Goal: Information Seeking & Learning: Learn about a topic

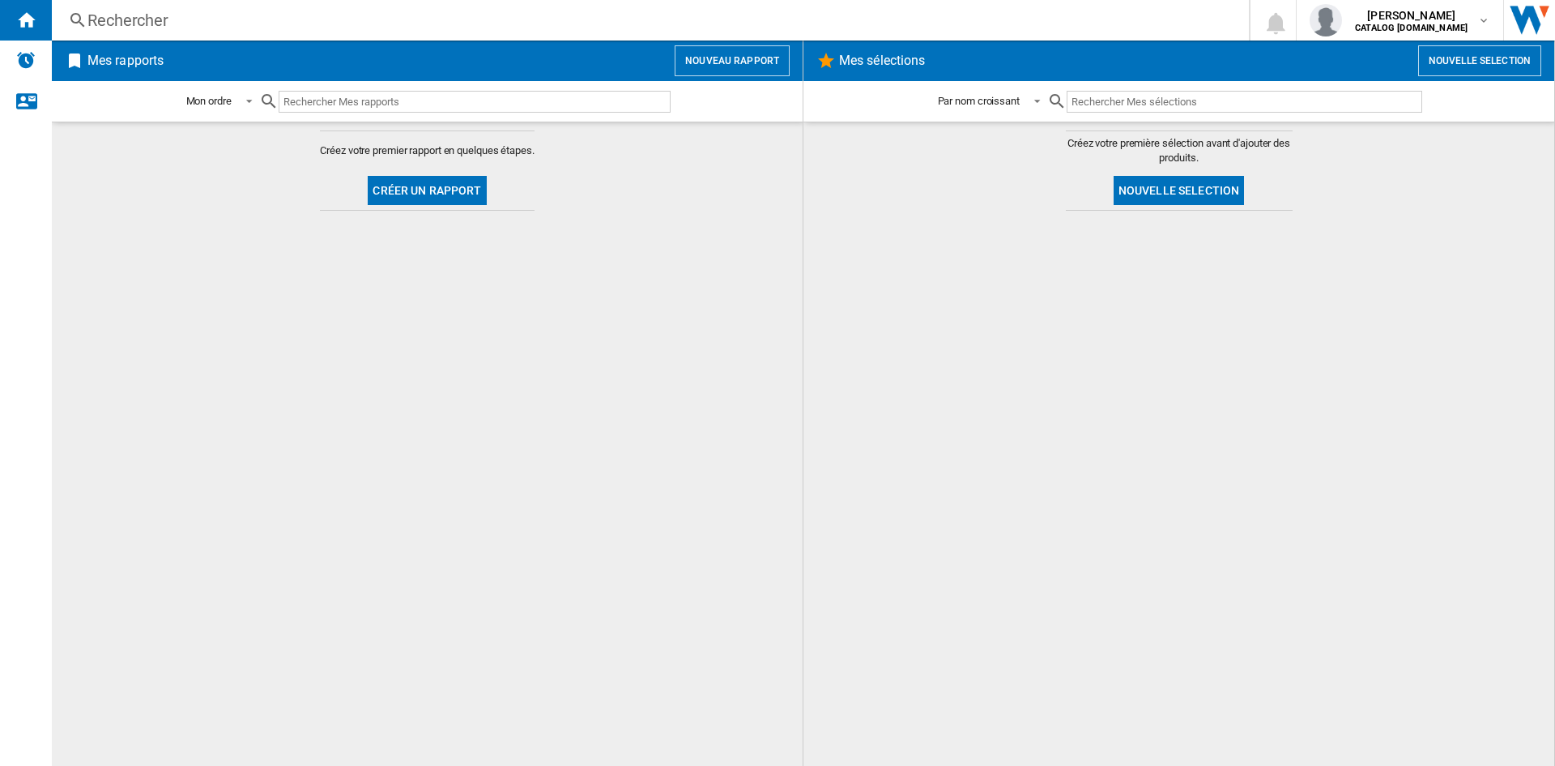
click at [347, 103] on input "text" at bounding box center [475, 102] width 392 height 22
type input "FDM73"
click at [207, 28] on div "Rechercher" at bounding box center [647, 20] width 1120 height 23
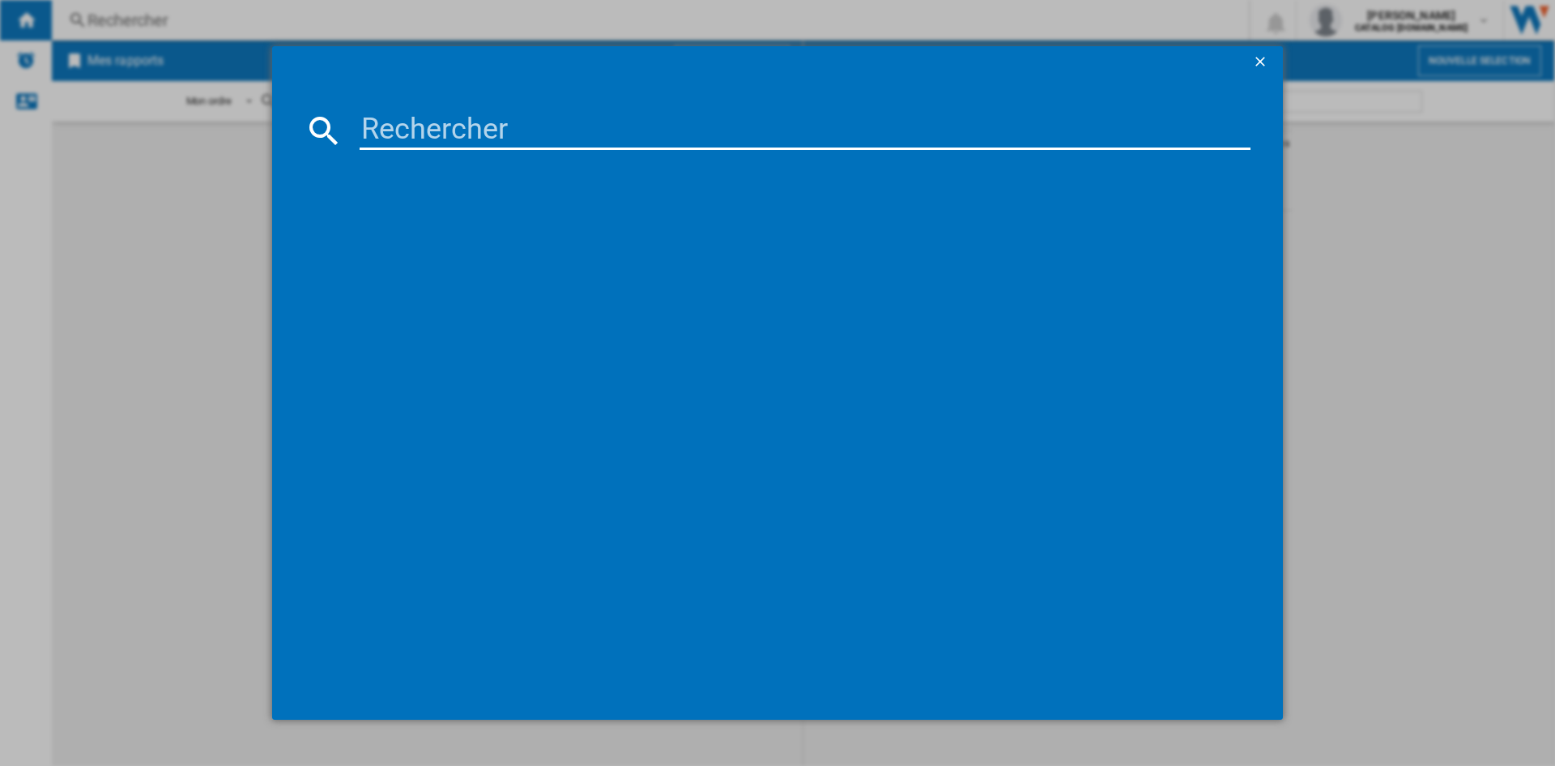
click at [379, 122] on input at bounding box center [805, 130] width 891 height 39
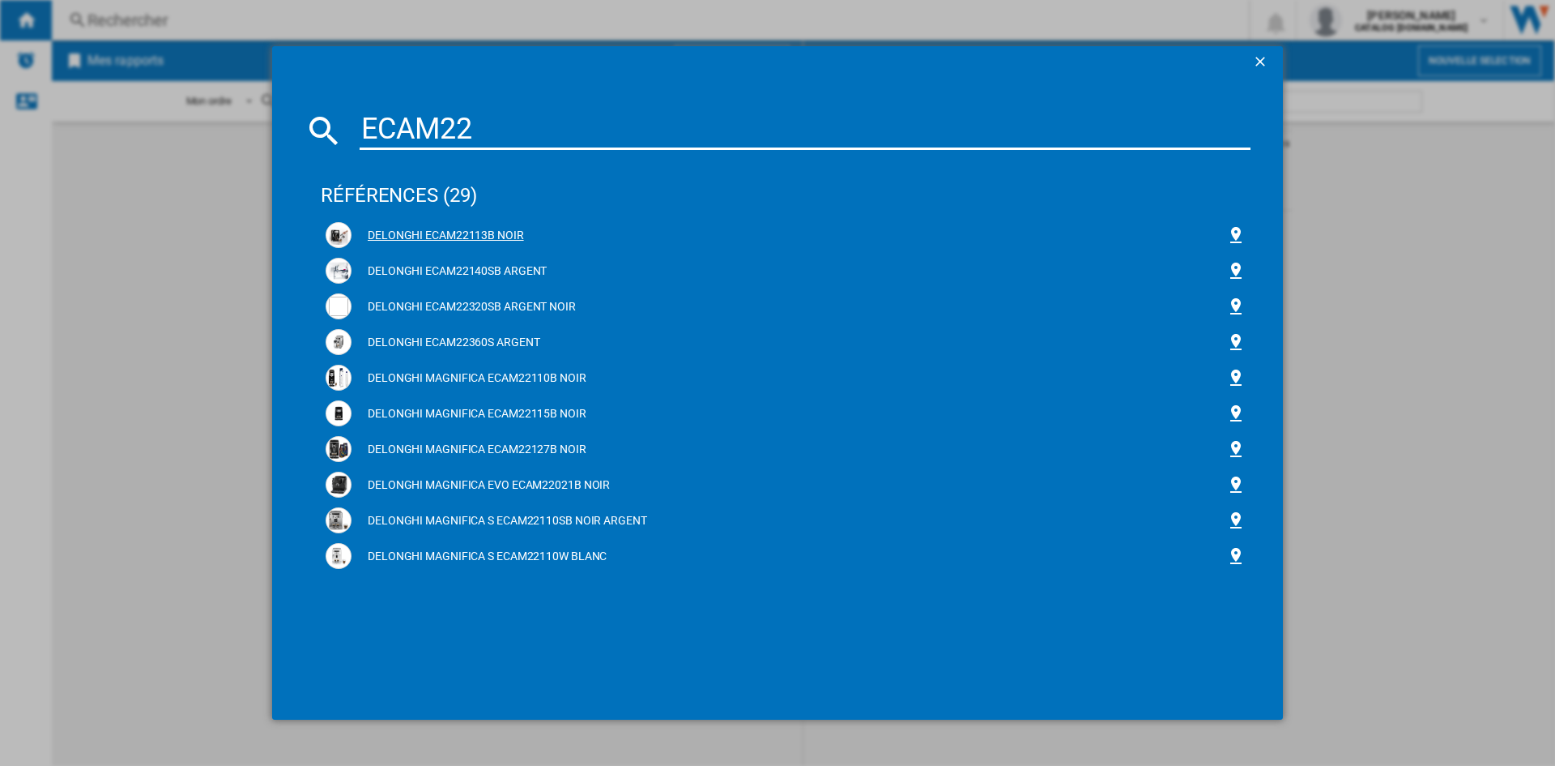
type input "ECAM22"
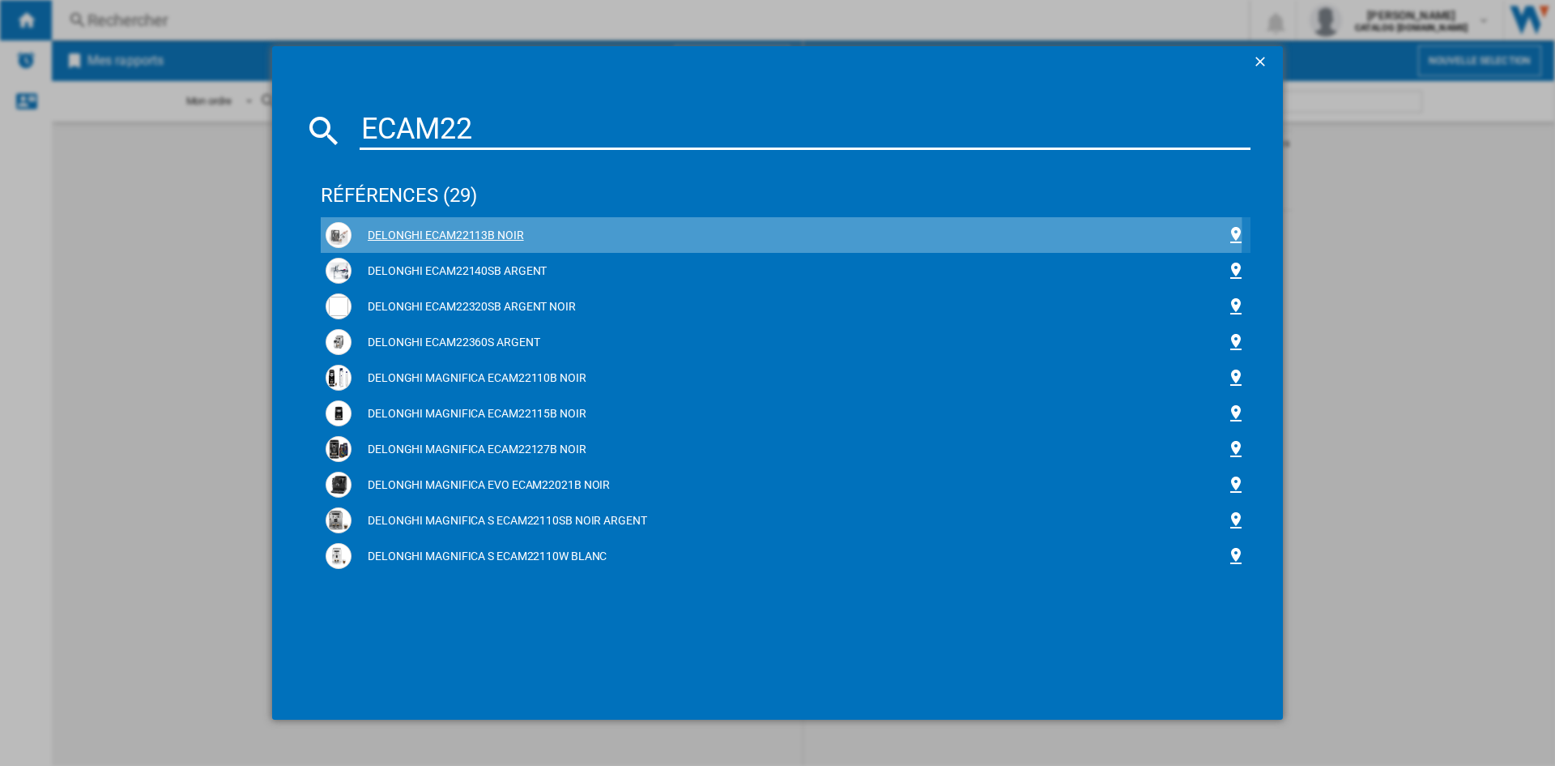
click at [477, 229] on div "DELONGHI ECAM22113B NOIR" at bounding box center [789, 236] width 875 height 16
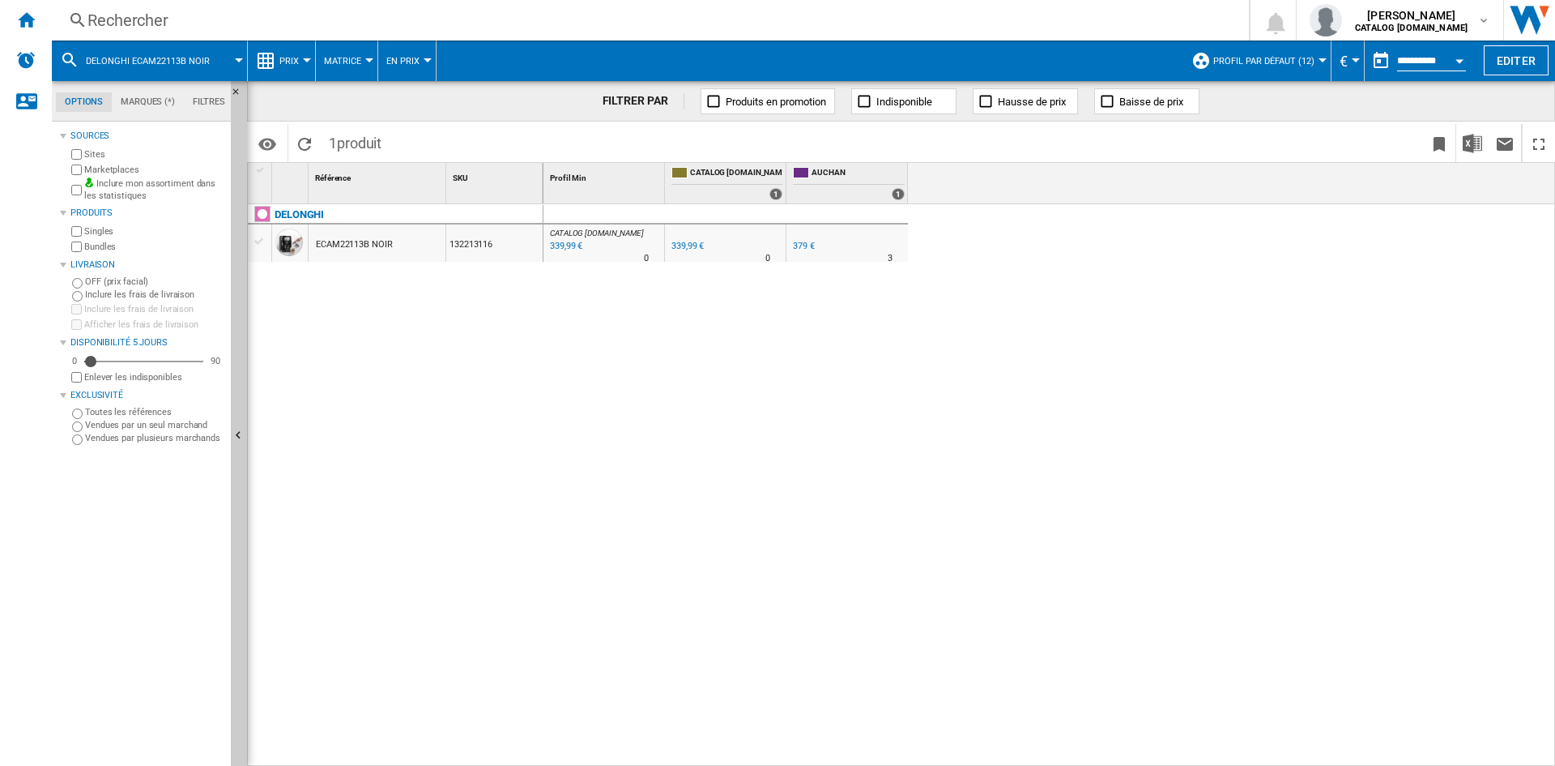
click at [394, 62] on span "En Prix" at bounding box center [402, 61] width 33 height 11
click at [271, 63] on md-backdrop at bounding box center [777, 383] width 1555 height 766
click at [287, 63] on span "Prix" at bounding box center [288, 61] width 19 height 11
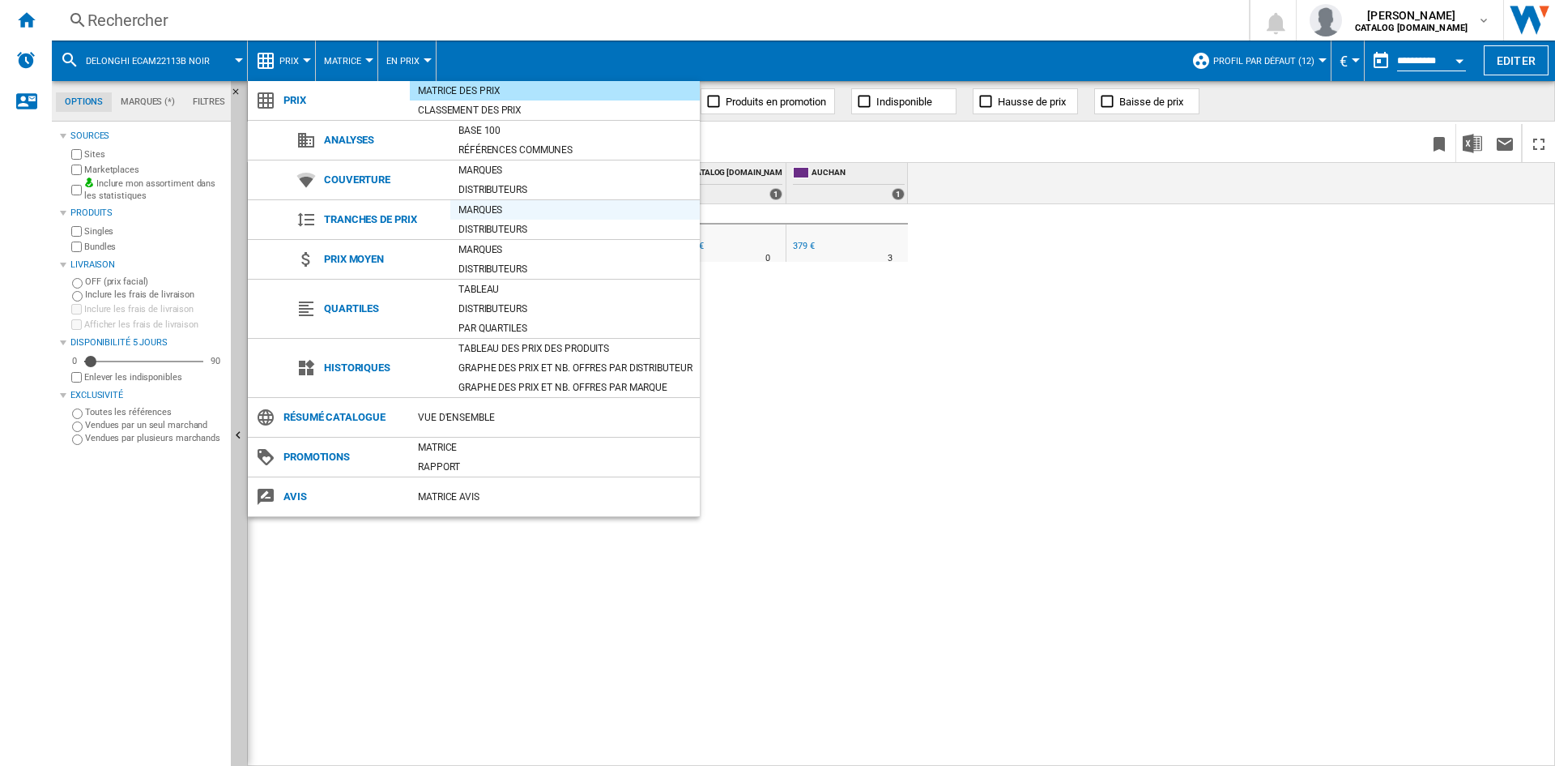
click at [489, 206] on div "Marques" at bounding box center [575, 210] width 250 height 16
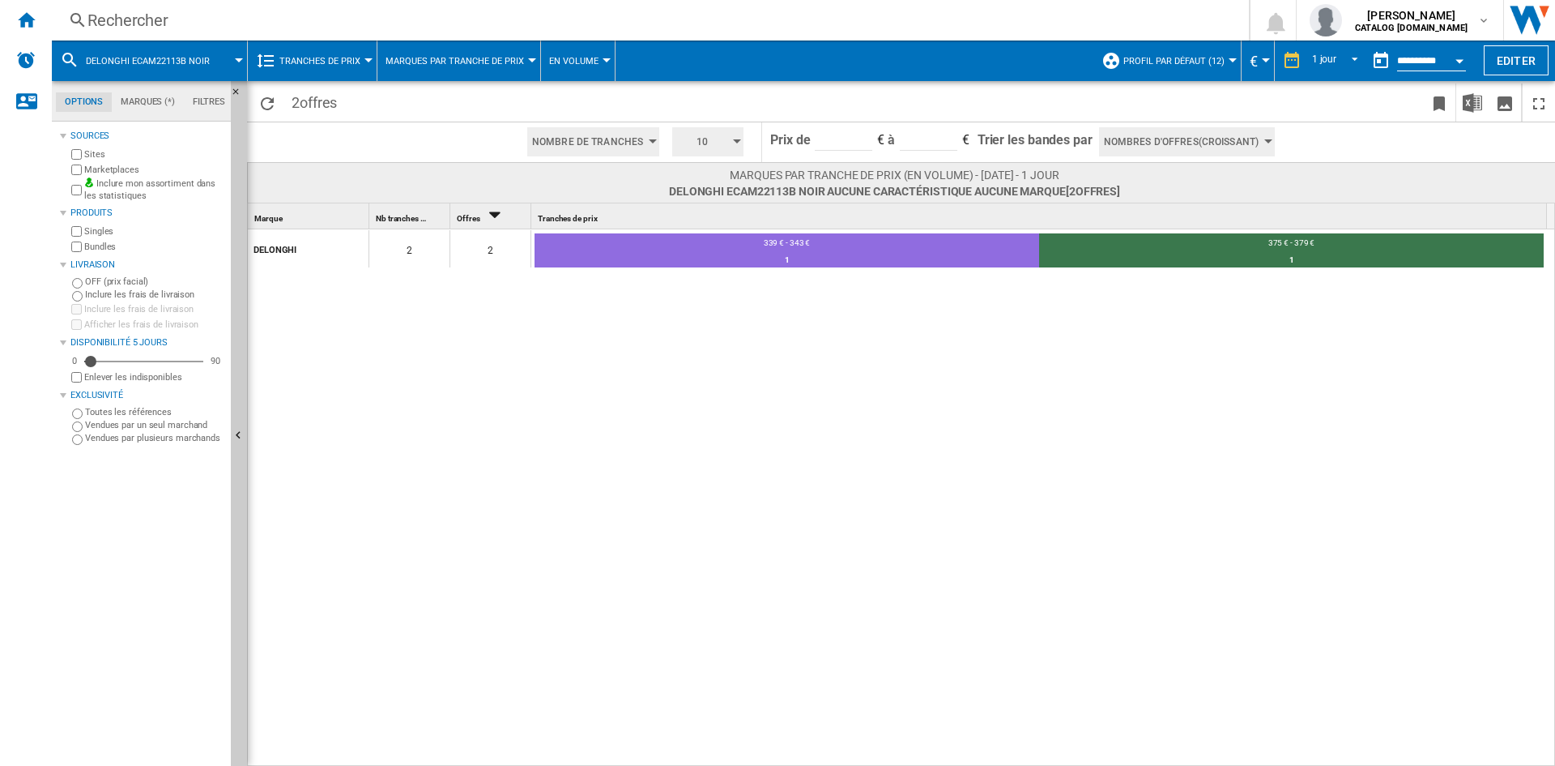
click at [158, 99] on md-tab-item "Marques (*)" at bounding box center [148, 101] width 72 height 19
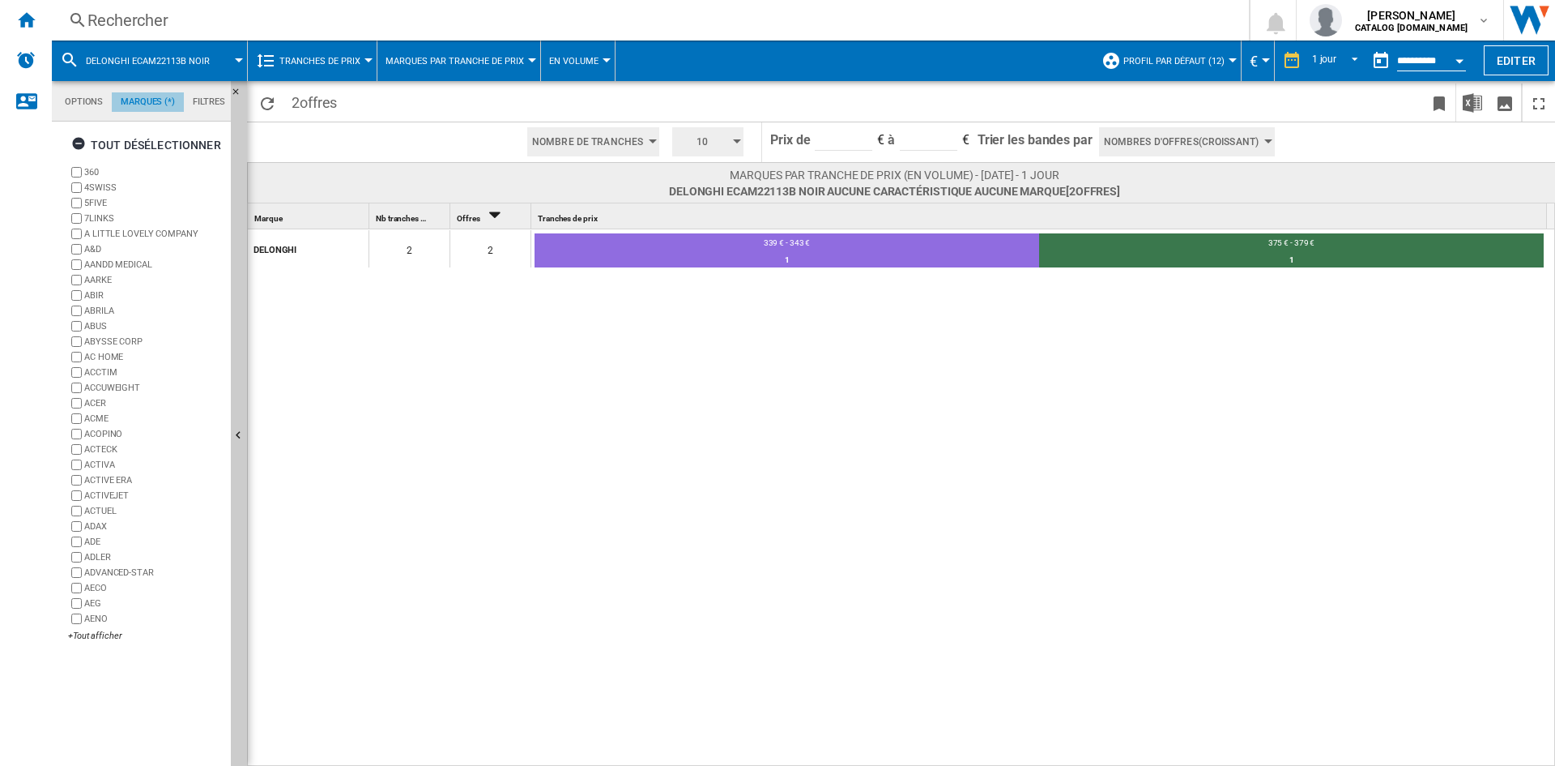
scroll to position [62, 0]
click at [388, 63] on span "Marques par tranche de prix" at bounding box center [455, 61] width 139 height 11
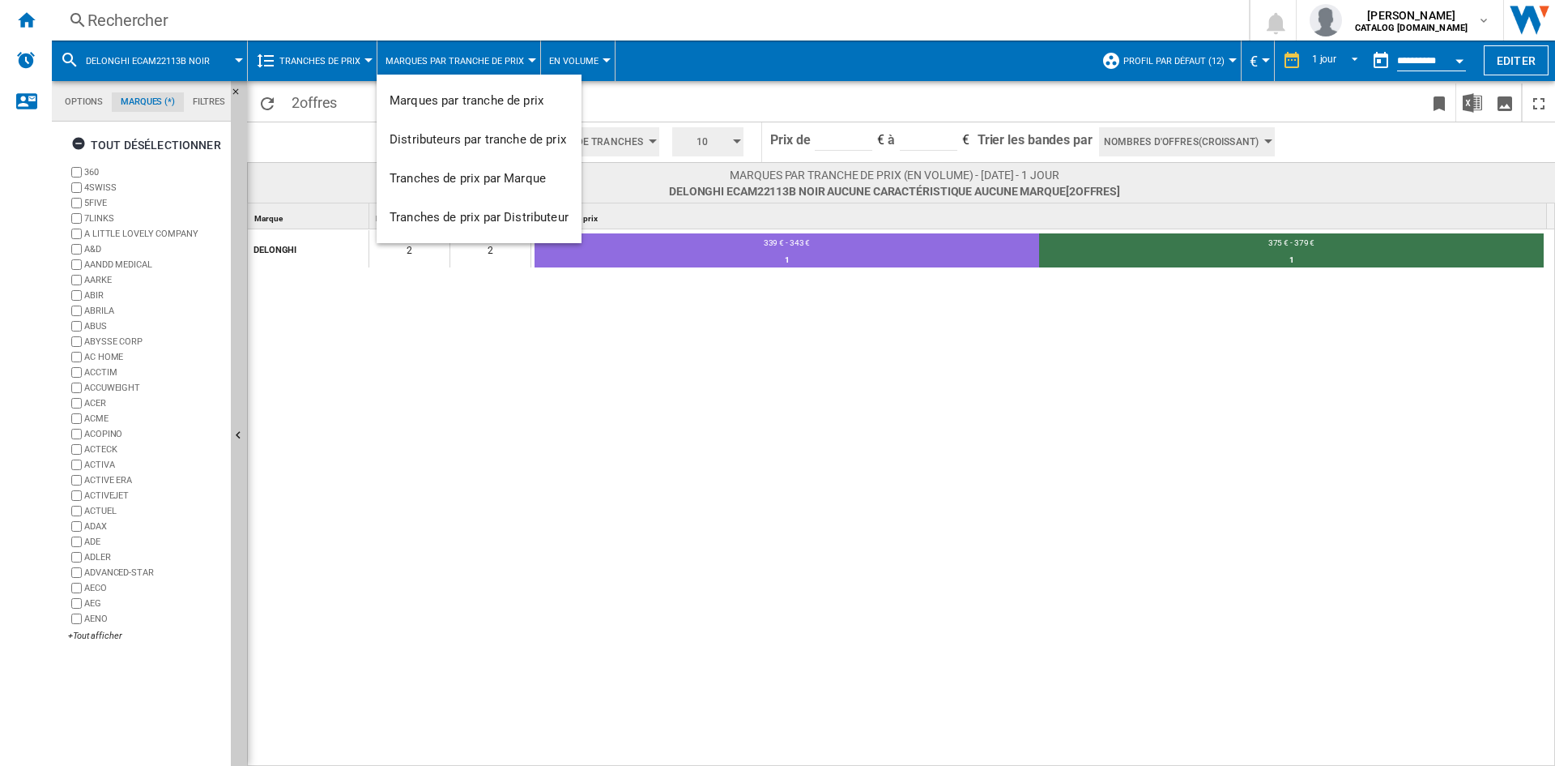
click at [313, 67] on md-backdrop at bounding box center [777, 383] width 1555 height 766
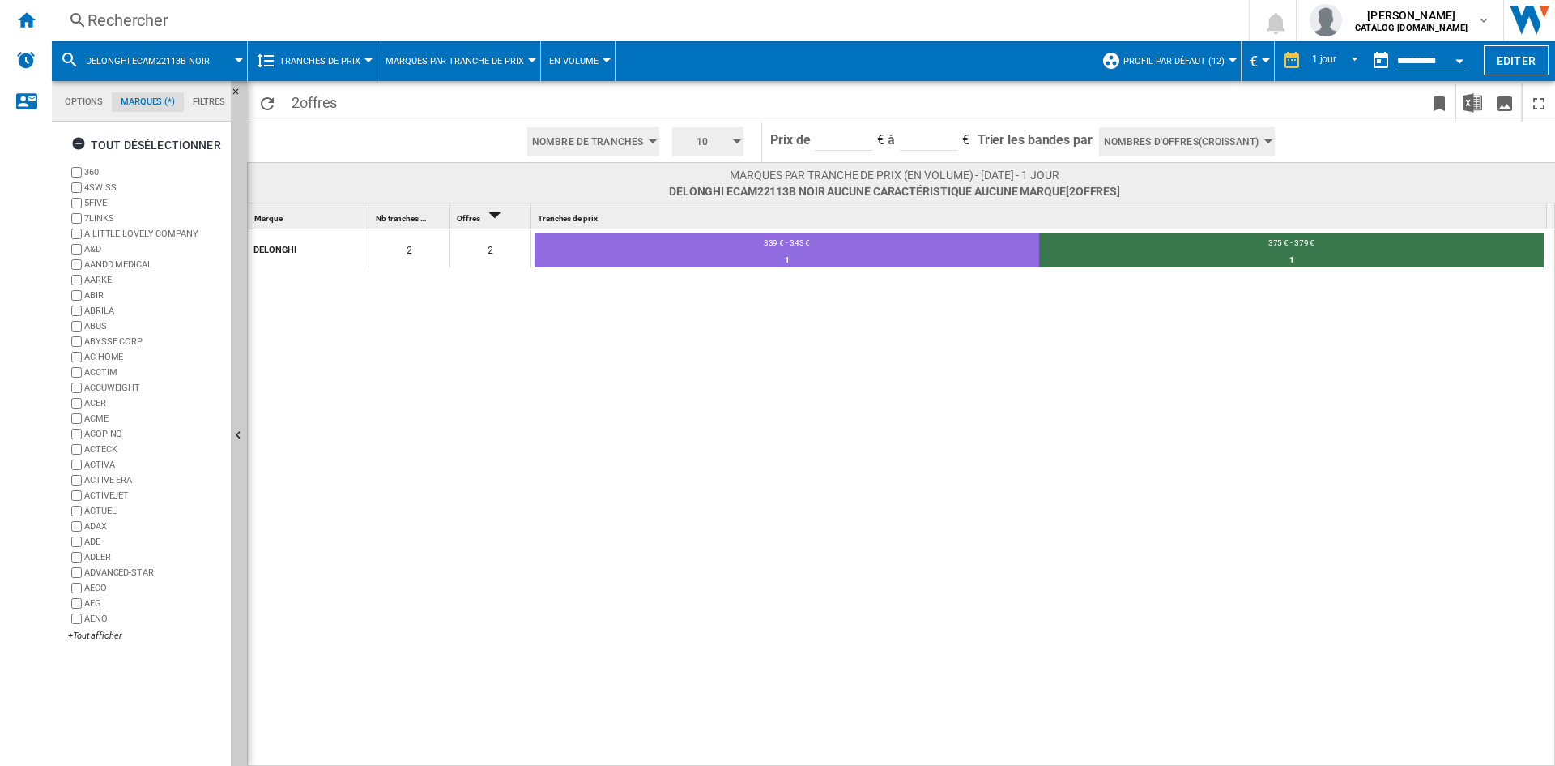
click at [321, 75] on button "Tranches de prix" at bounding box center [323, 61] width 89 height 41
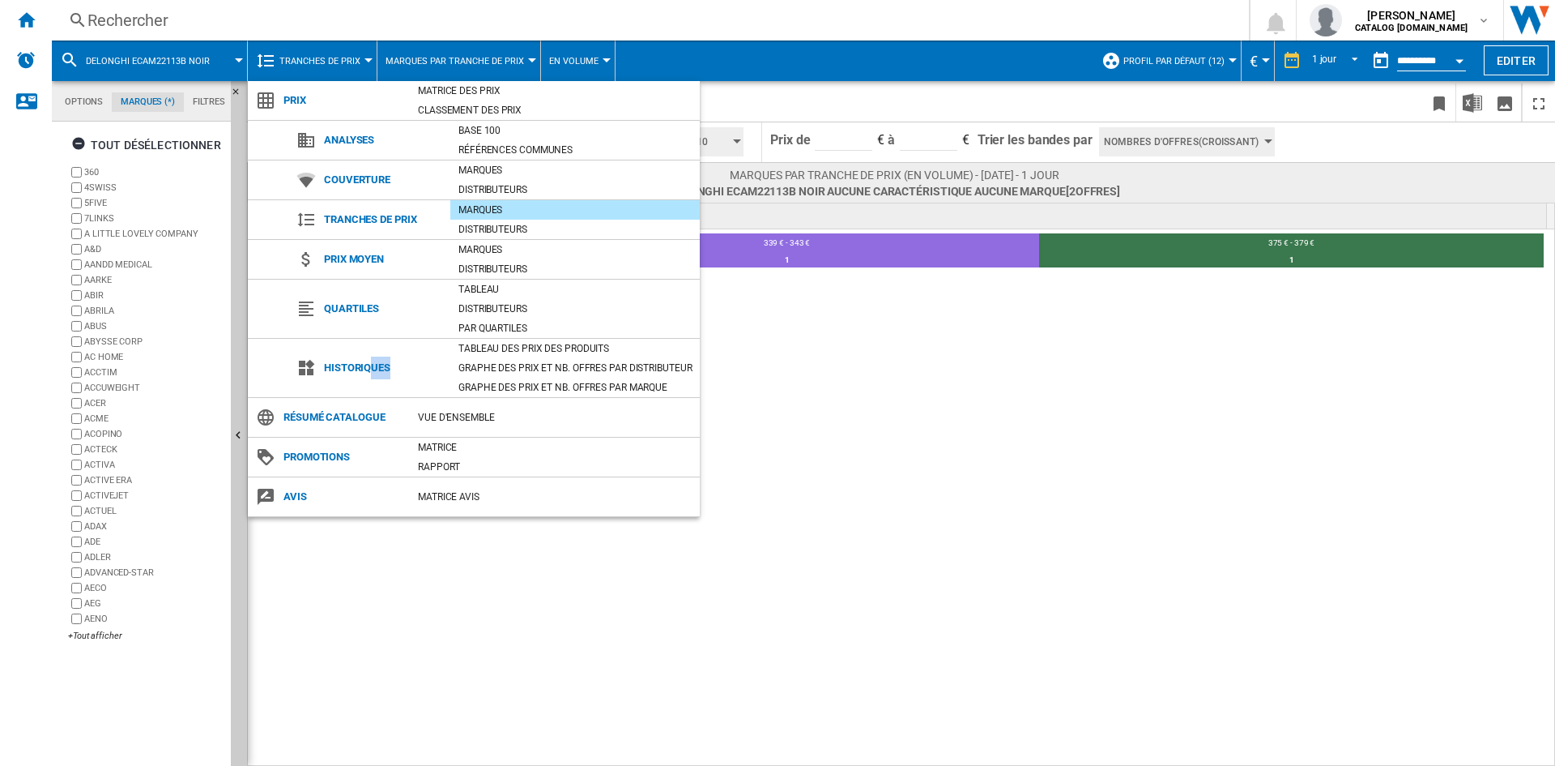
drag, startPoint x: 432, startPoint y: 371, endPoint x: 450, endPoint y: 366, distance: 18.5
click at [443, 368] on span "Historiques" at bounding box center [383, 367] width 134 height 23
click at [469, 341] on div "Tableau des prix des produits" at bounding box center [575, 348] width 250 height 16
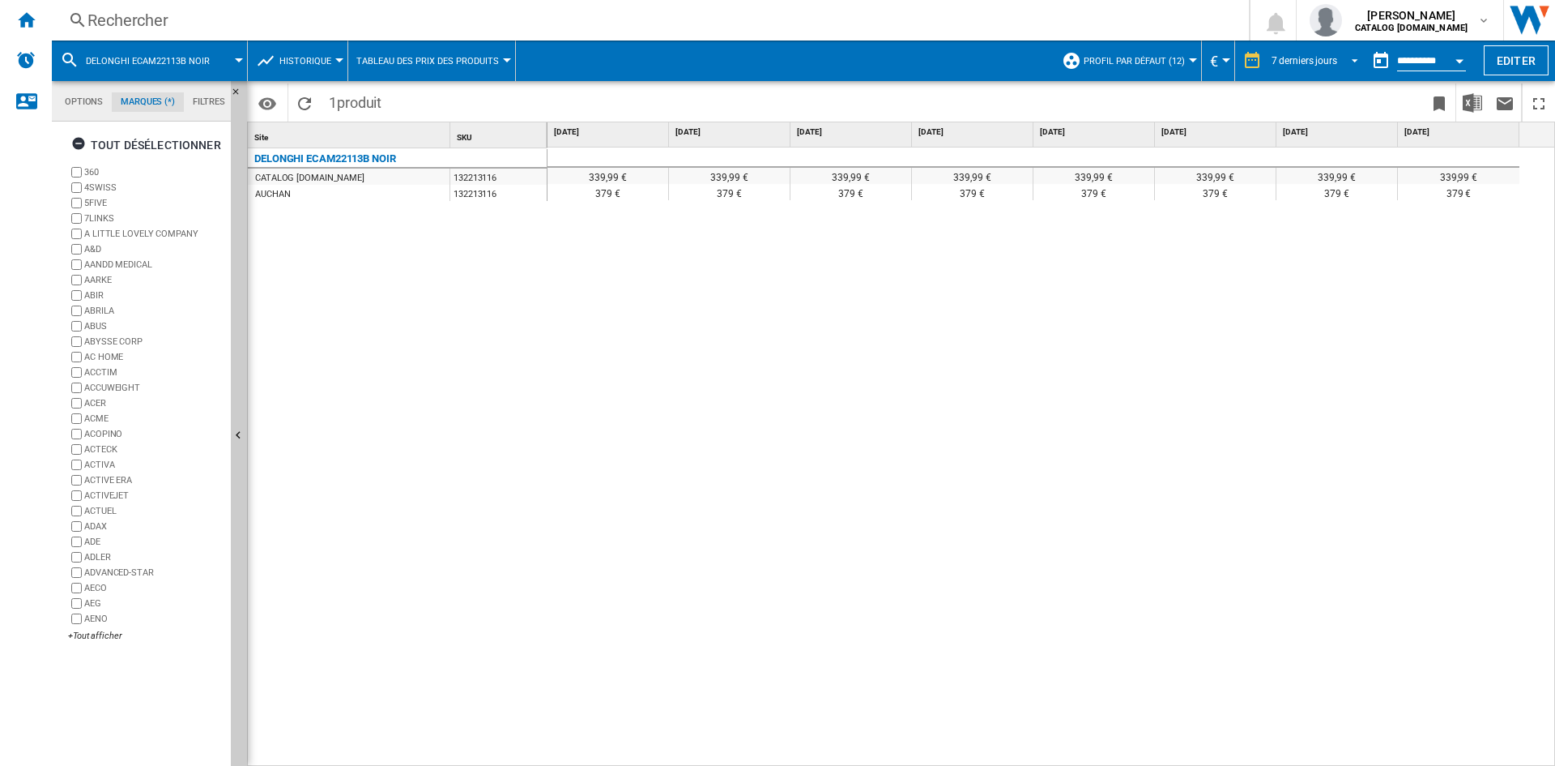
click at [1288, 62] on div "7 derniers jours" at bounding box center [1305, 60] width 66 height 11
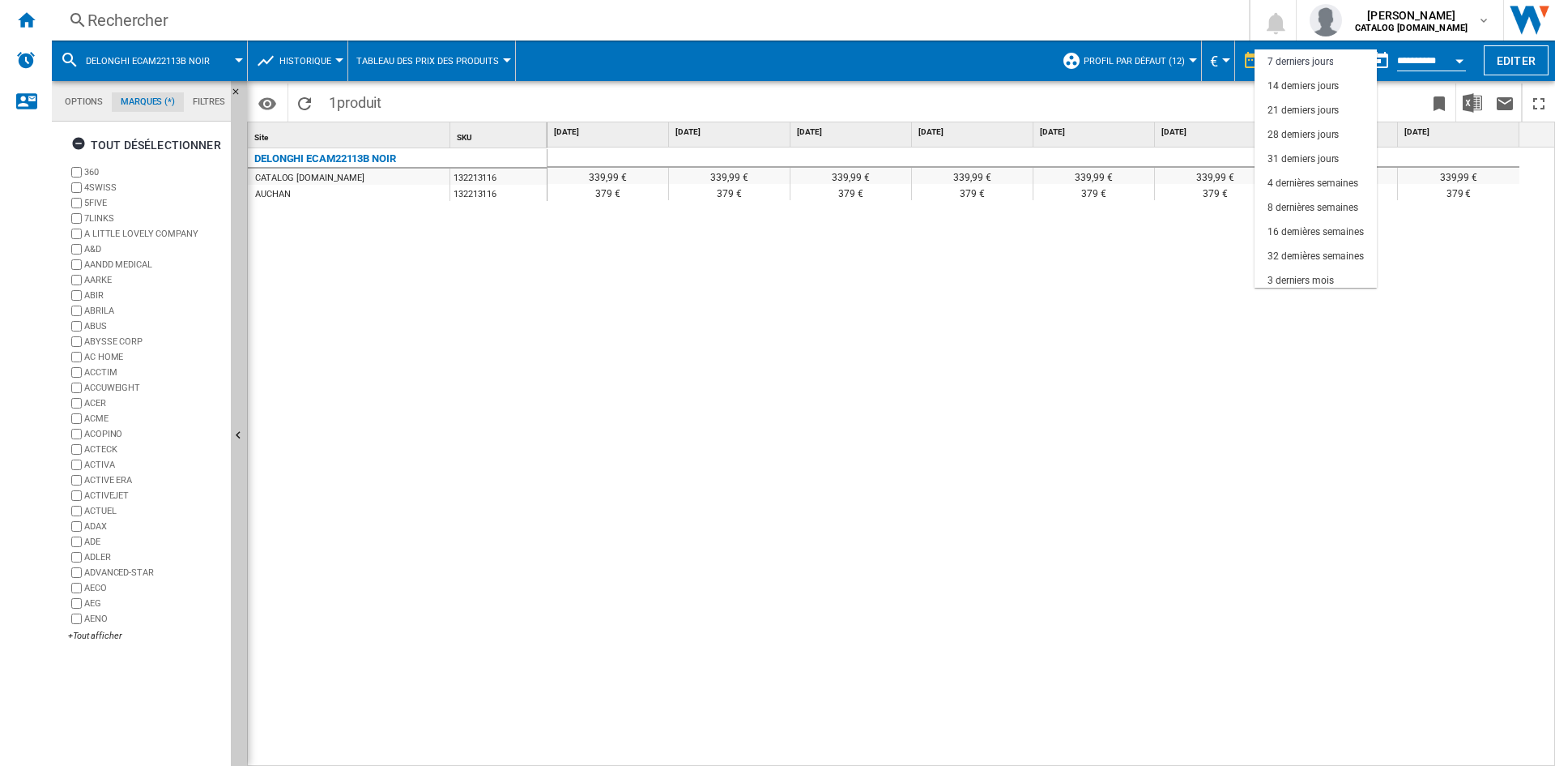
scroll to position [102, 0]
click at [1312, 276] on div "18 derniers mois" at bounding box center [1303, 276] width 71 height 14
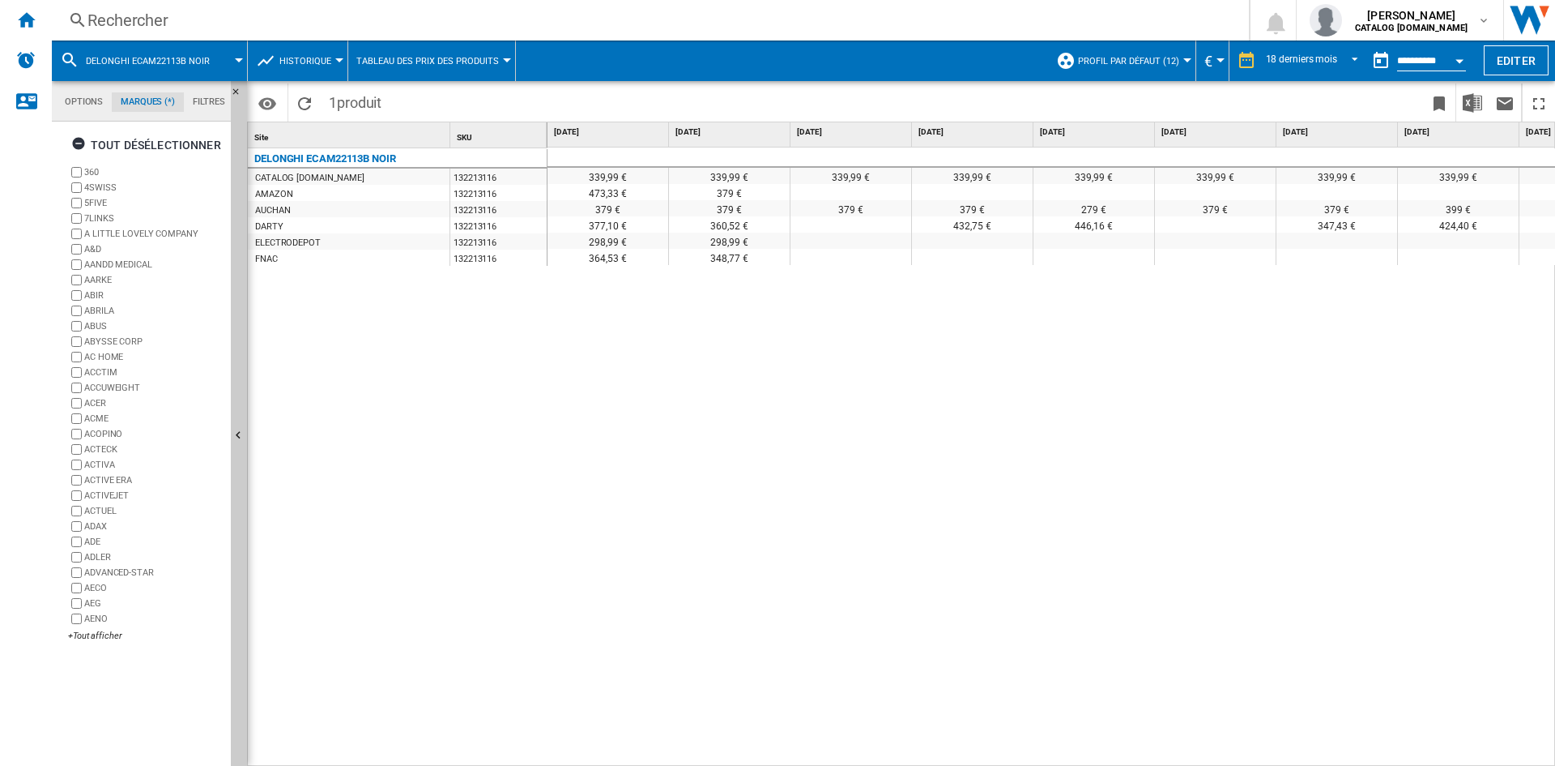
click at [383, 66] on button "Tableau des prix des produits" at bounding box center [431, 61] width 151 height 41
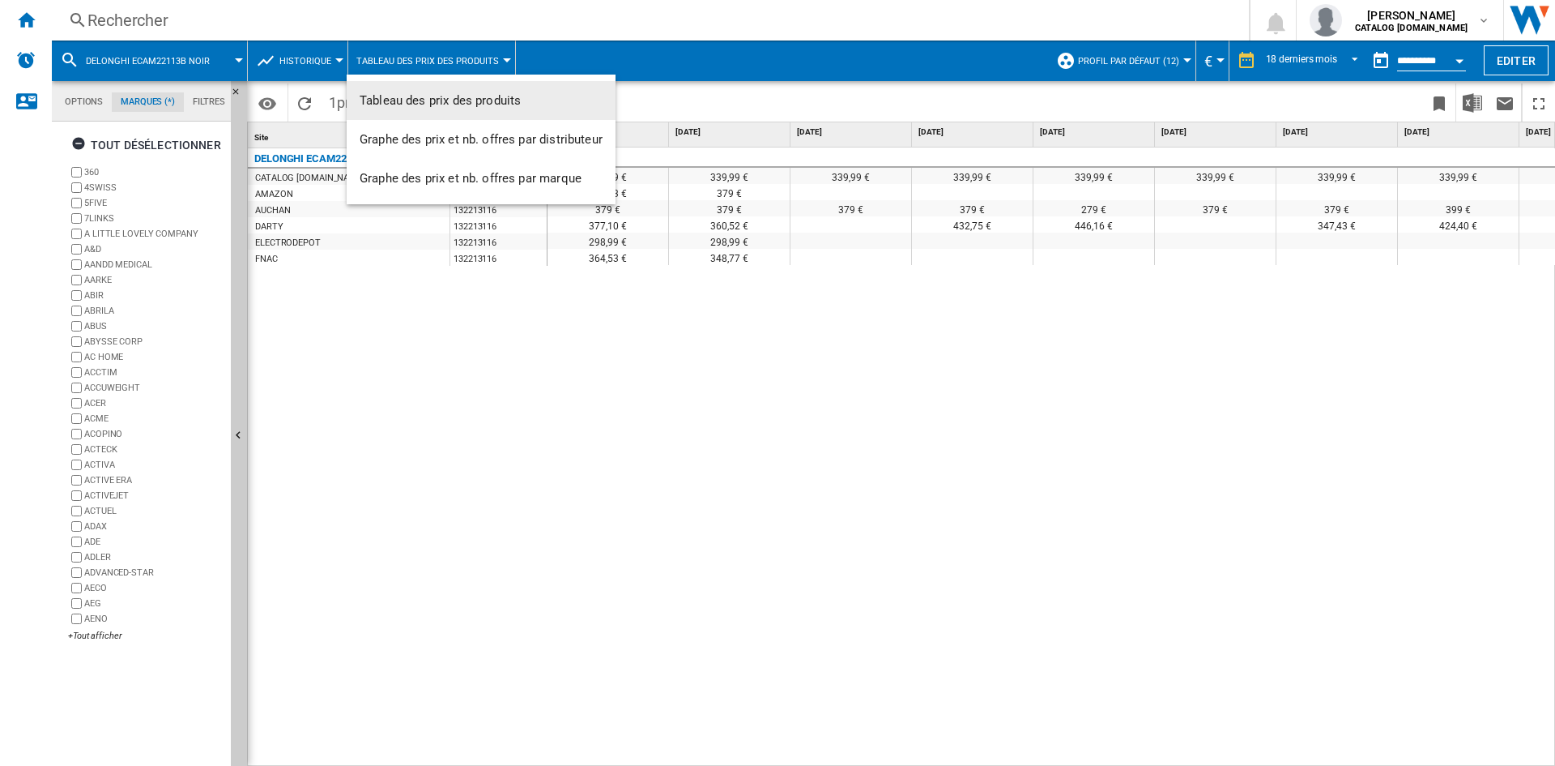
click at [297, 62] on md-backdrop at bounding box center [777, 383] width 1555 height 766
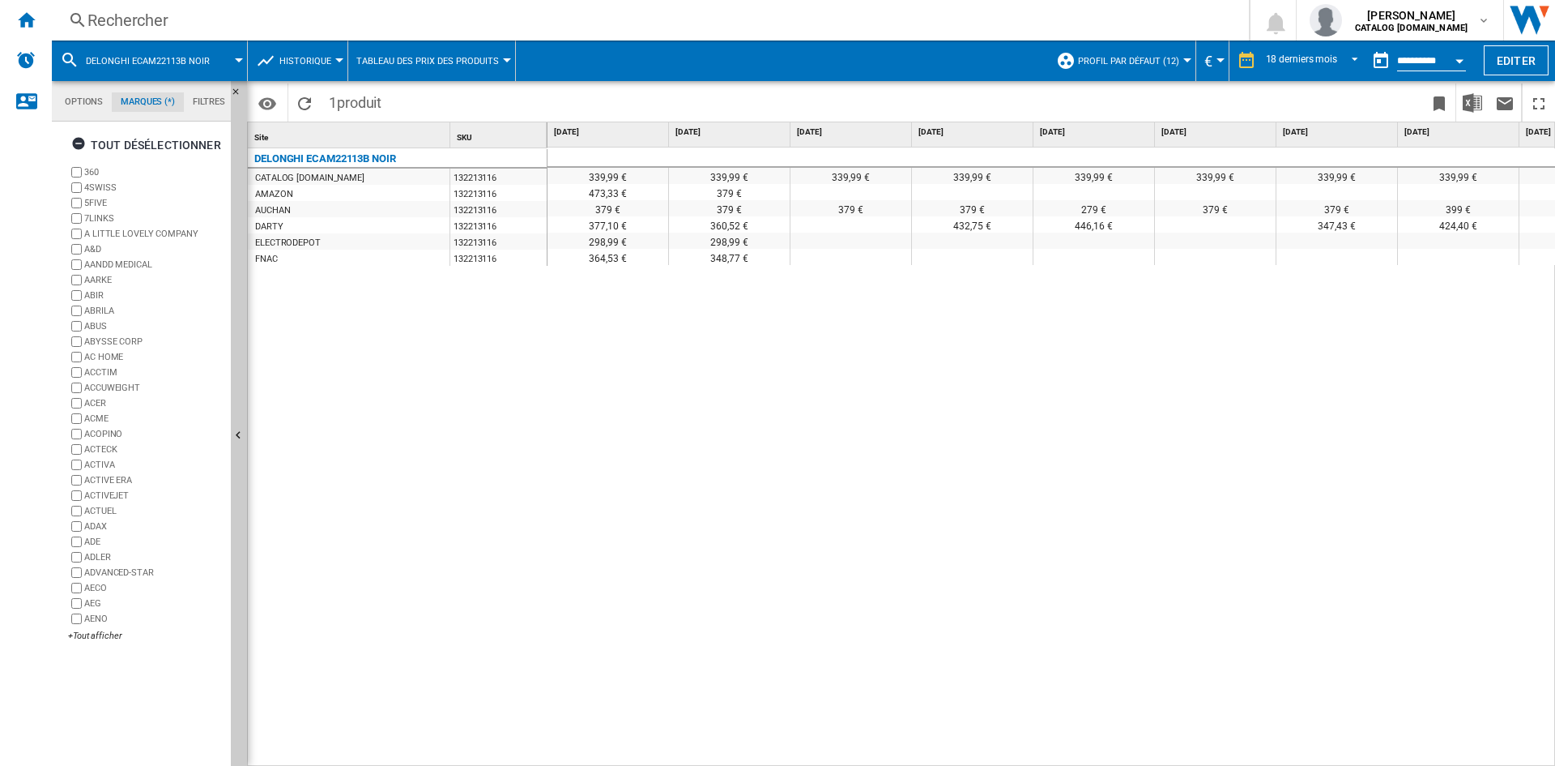
click at [302, 62] on span "Historique" at bounding box center [305, 61] width 52 height 11
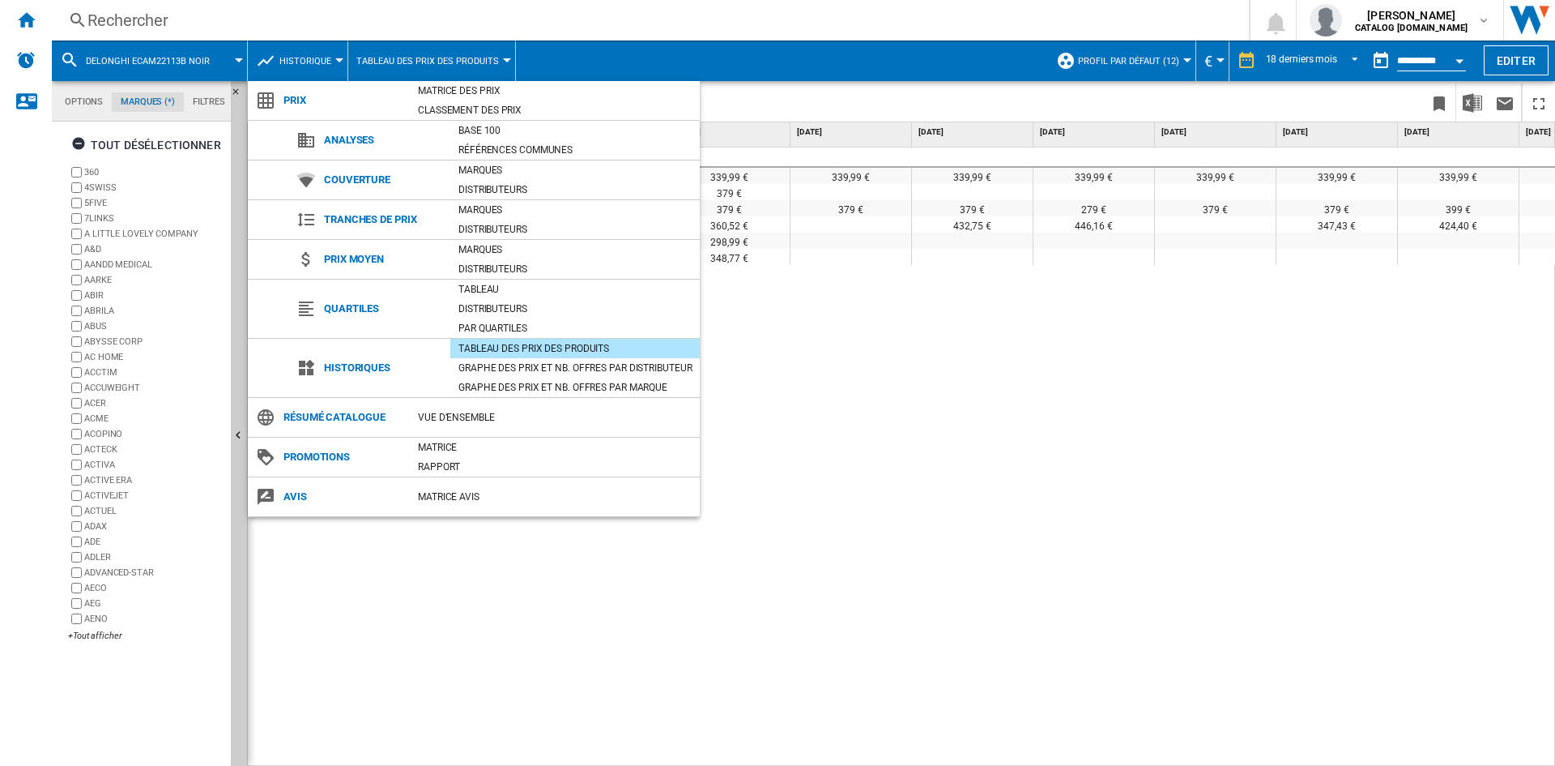
click at [1056, 296] on md-backdrop at bounding box center [777, 383] width 1555 height 766
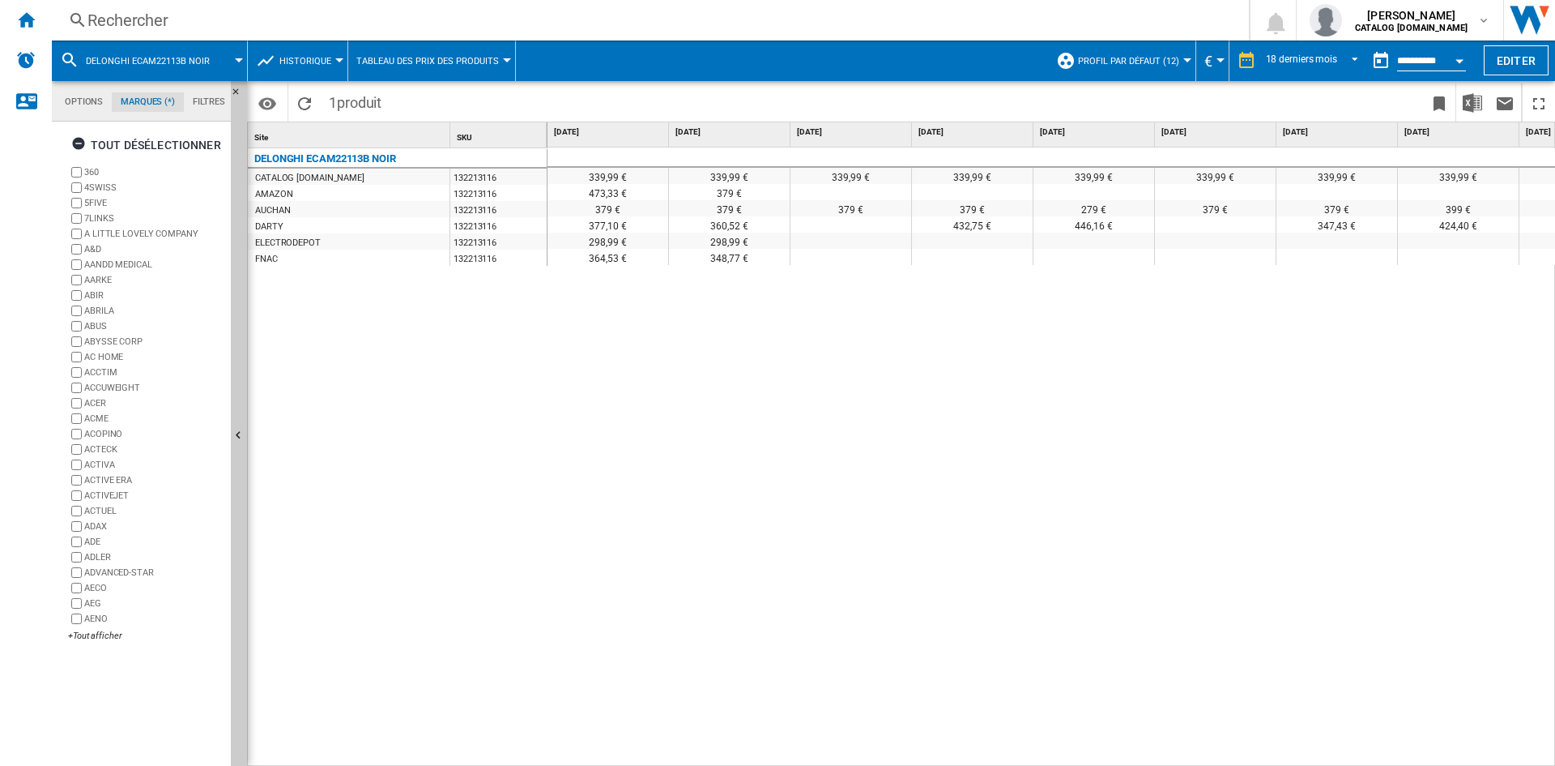
click at [340, 80] on md-menu "Historique" at bounding box center [298, 61] width 100 height 41
click at [336, 77] on button "Historique" at bounding box center [309, 61] width 60 height 41
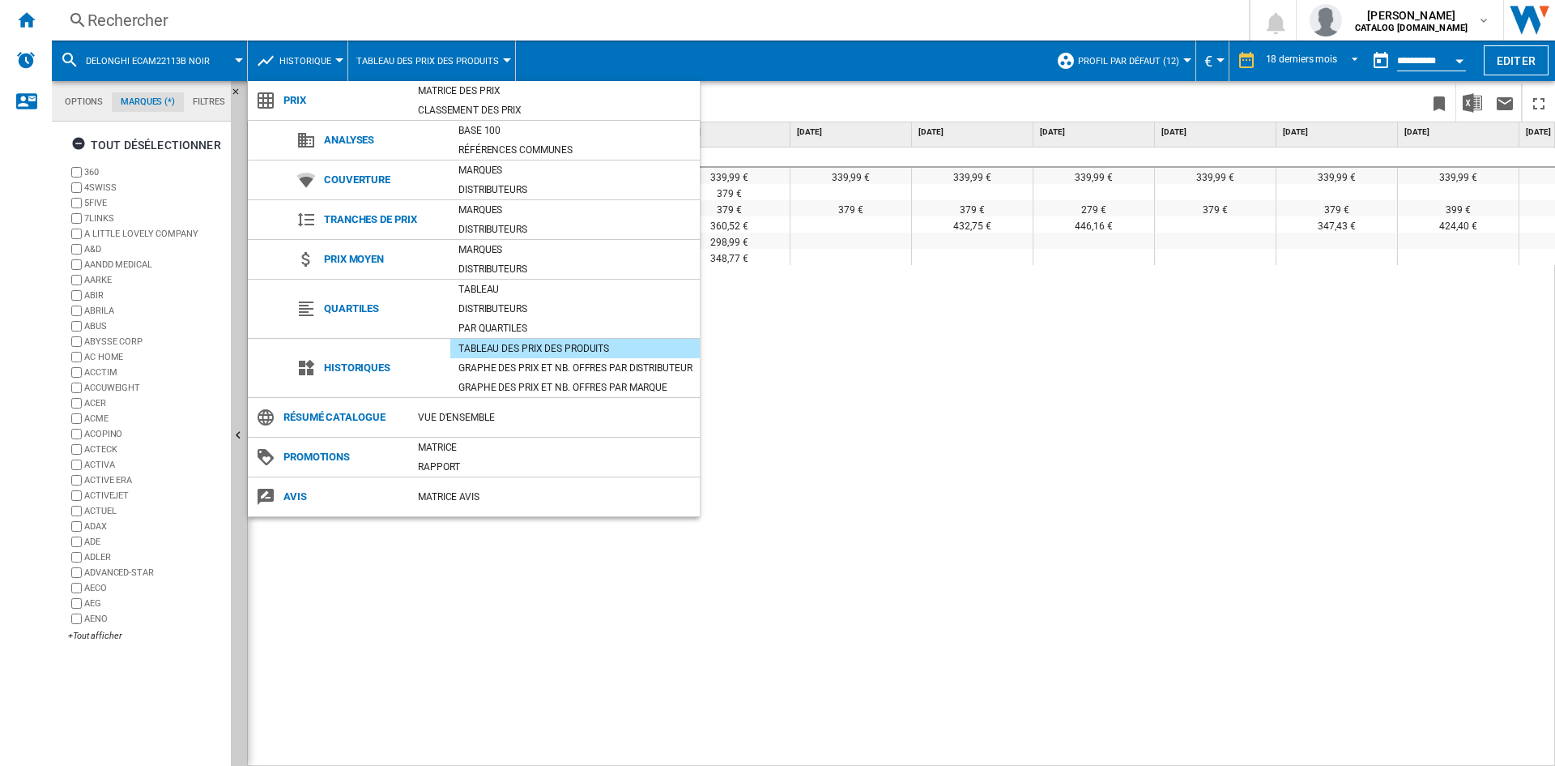
click at [455, 64] on md-backdrop at bounding box center [777, 383] width 1555 height 766
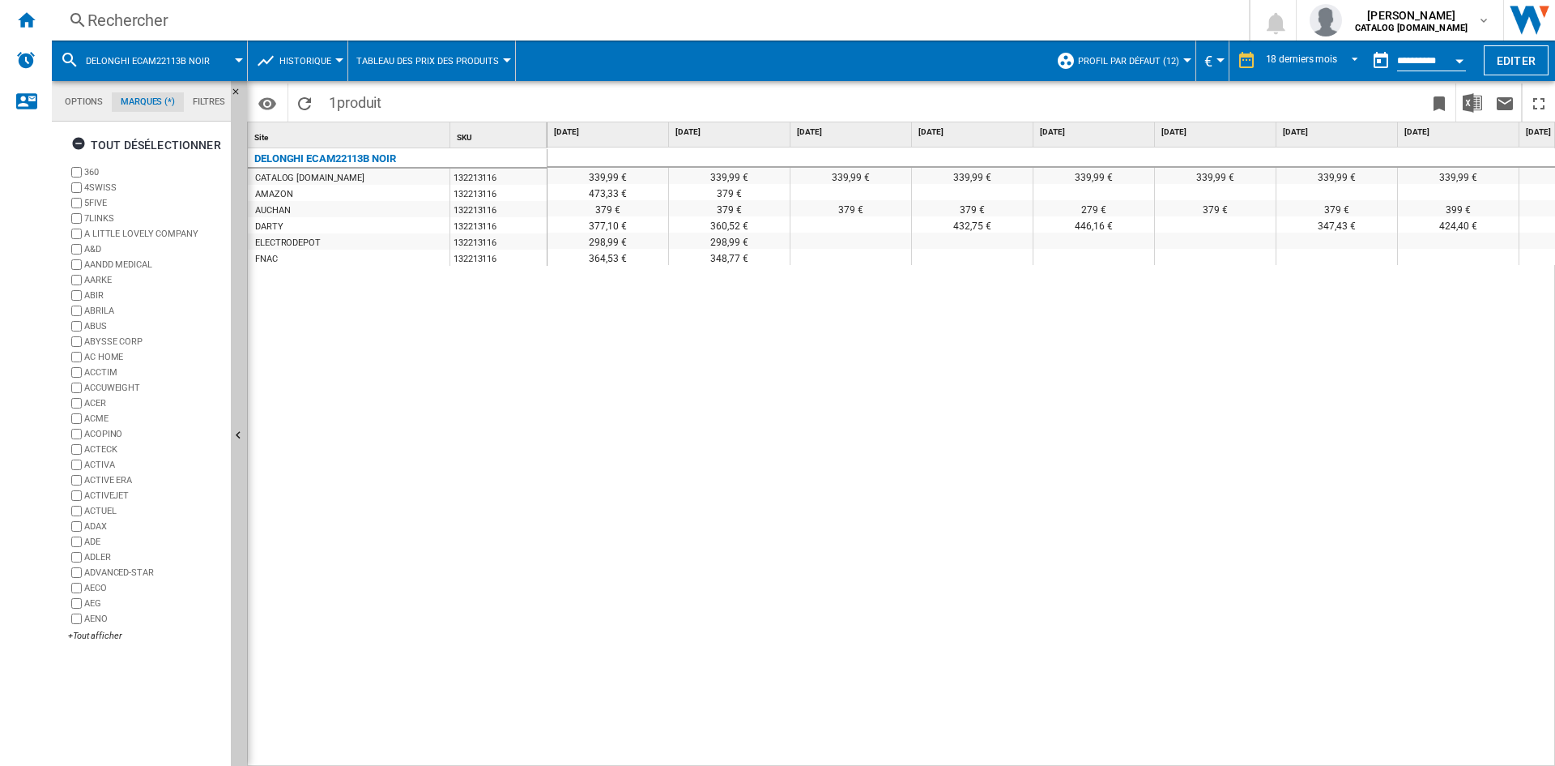
click at [421, 56] on span "Tableau des prix des produits" at bounding box center [427, 61] width 143 height 11
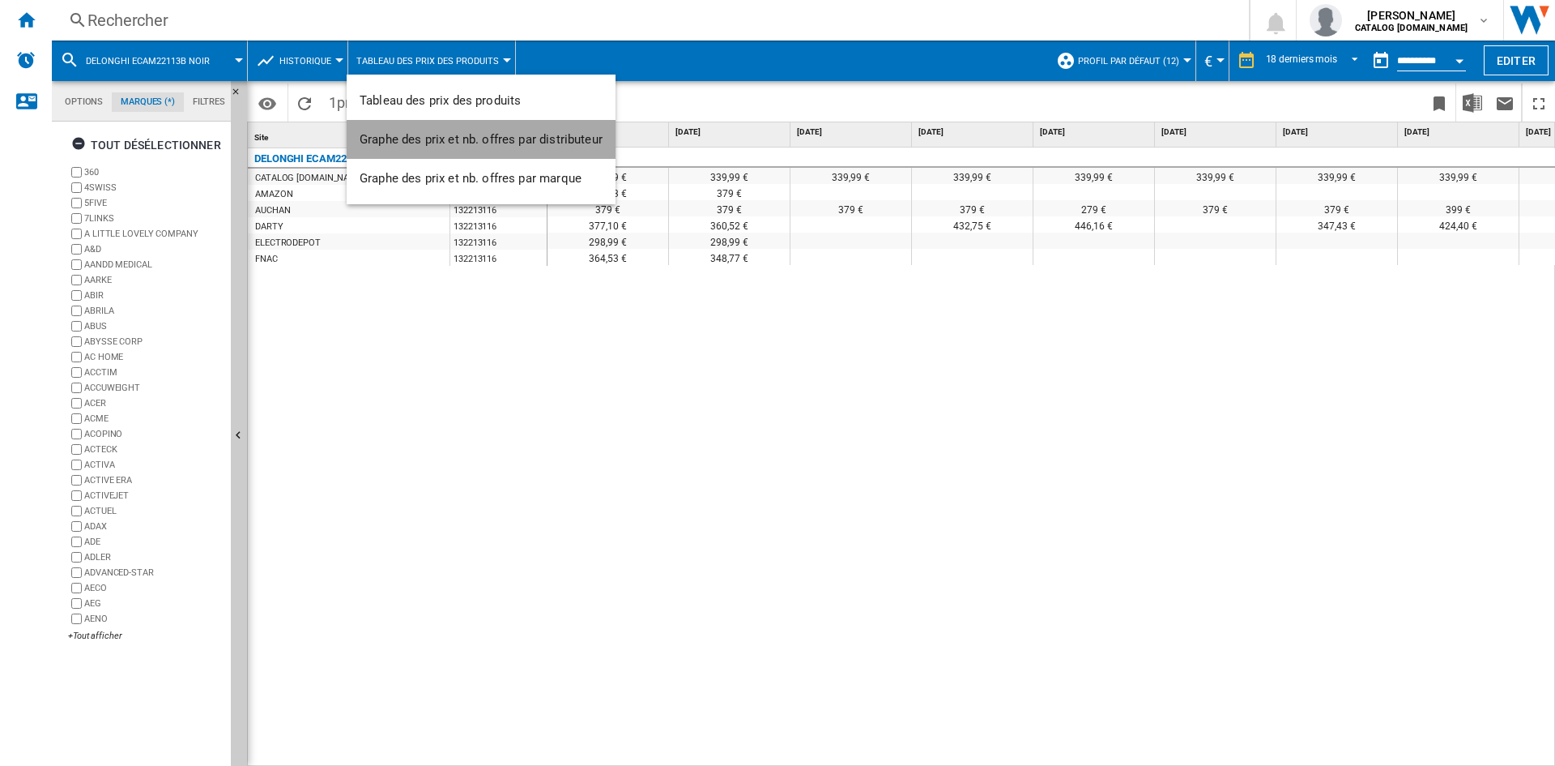
click at [442, 134] on span "Graphe des prix et nb. offres par distributeur" at bounding box center [481, 139] width 243 height 15
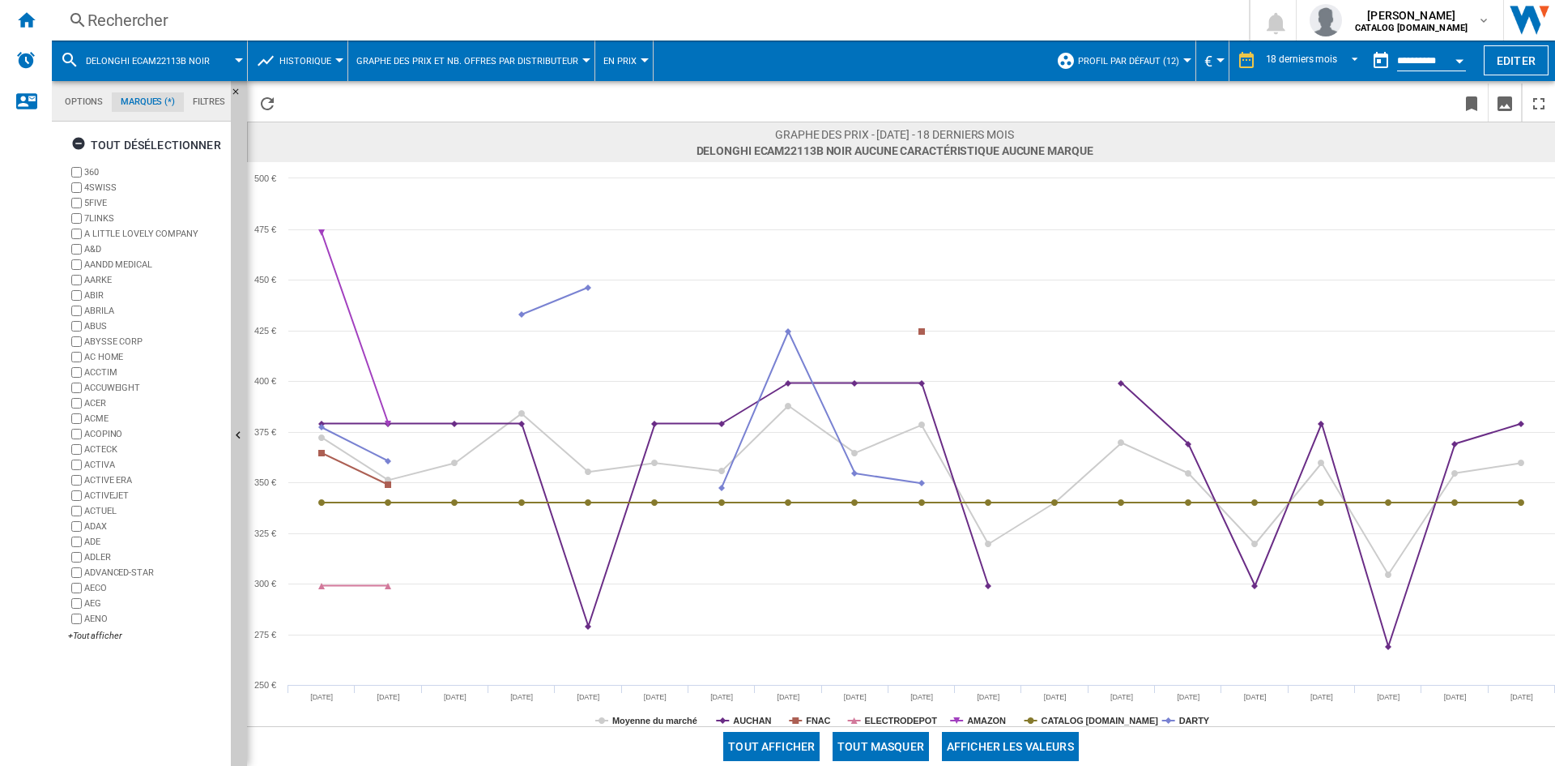
click at [432, 62] on span "Graphe des prix et nb. offres par distributeur" at bounding box center [467, 61] width 222 height 11
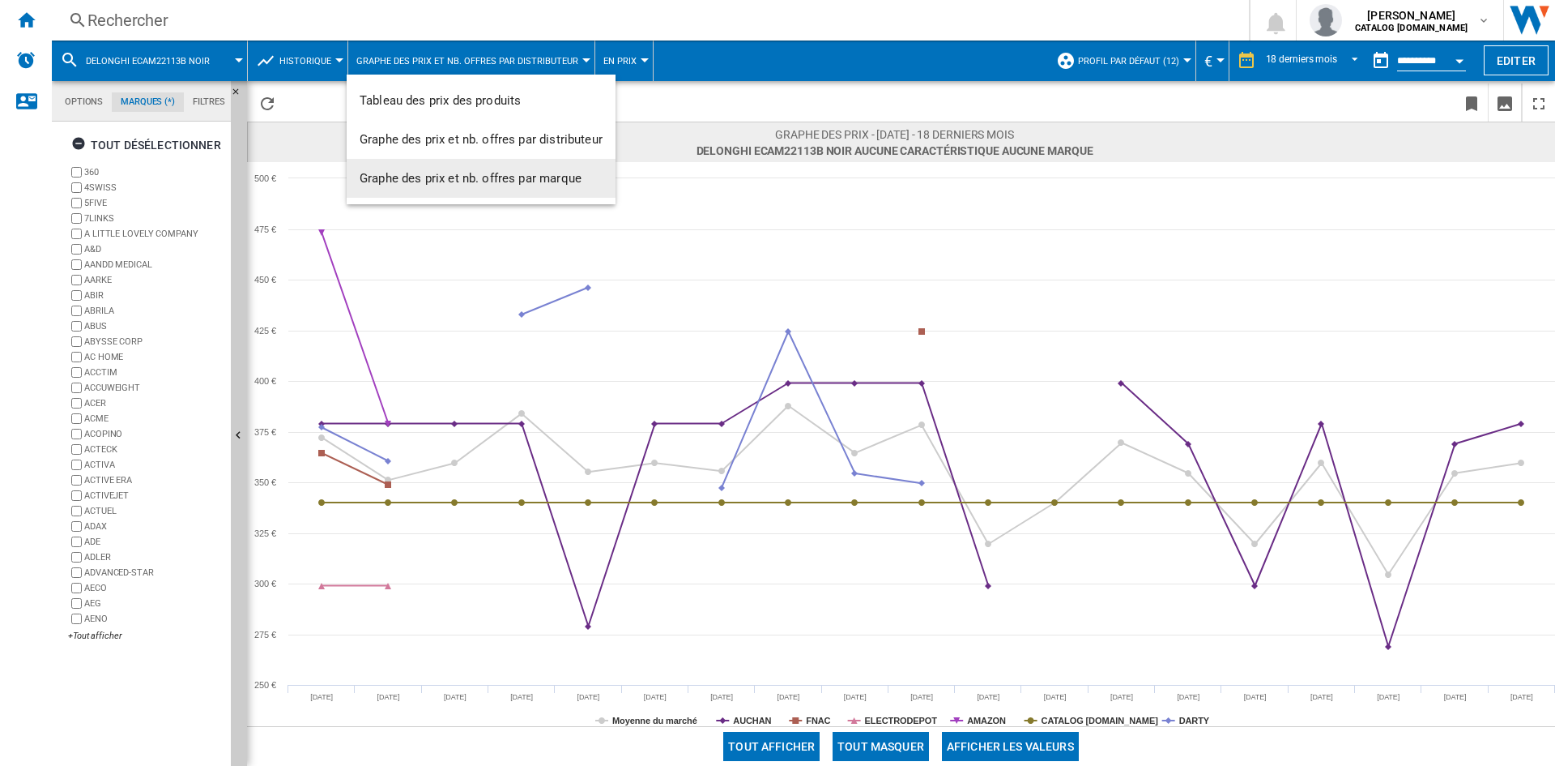
click at [529, 377] on md-backdrop at bounding box center [777, 383] width 1555 height 766
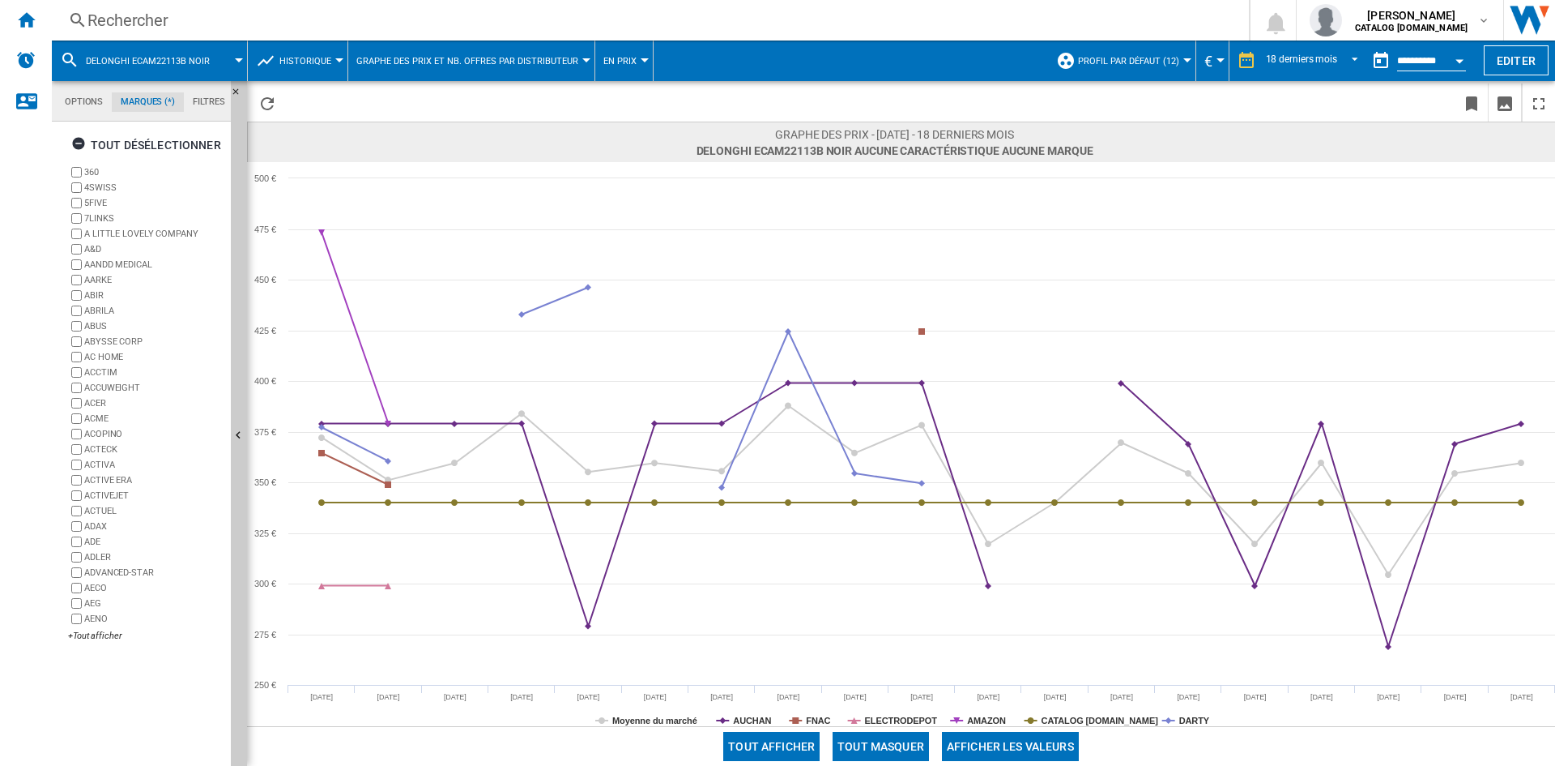
click at [294, 46] on button "Historique" at bounding box center [309, 61] width 60 height 41
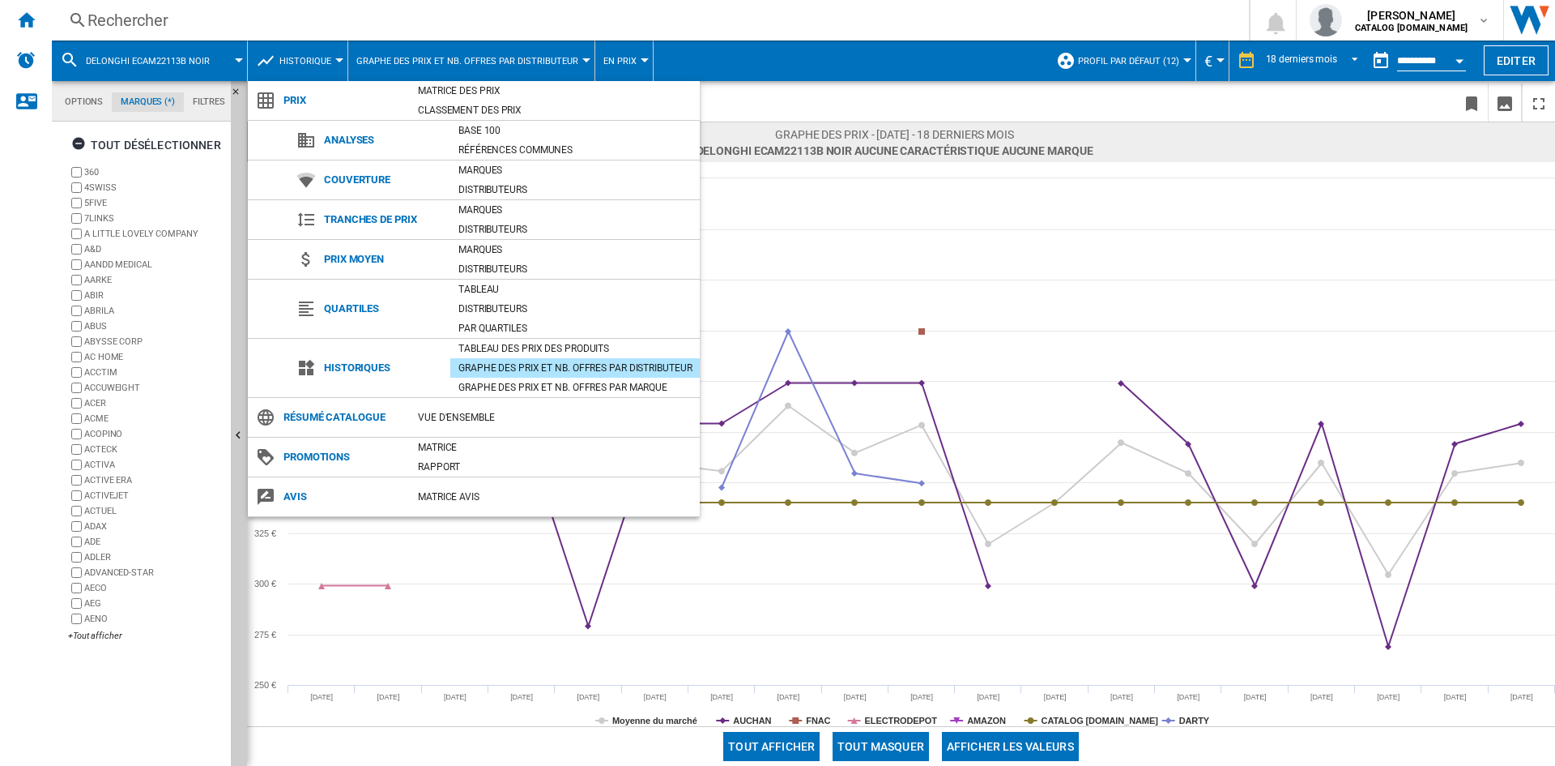
click at [443, 55] on md-backdrop at bounding box center [777, 383] width 1555 height 766
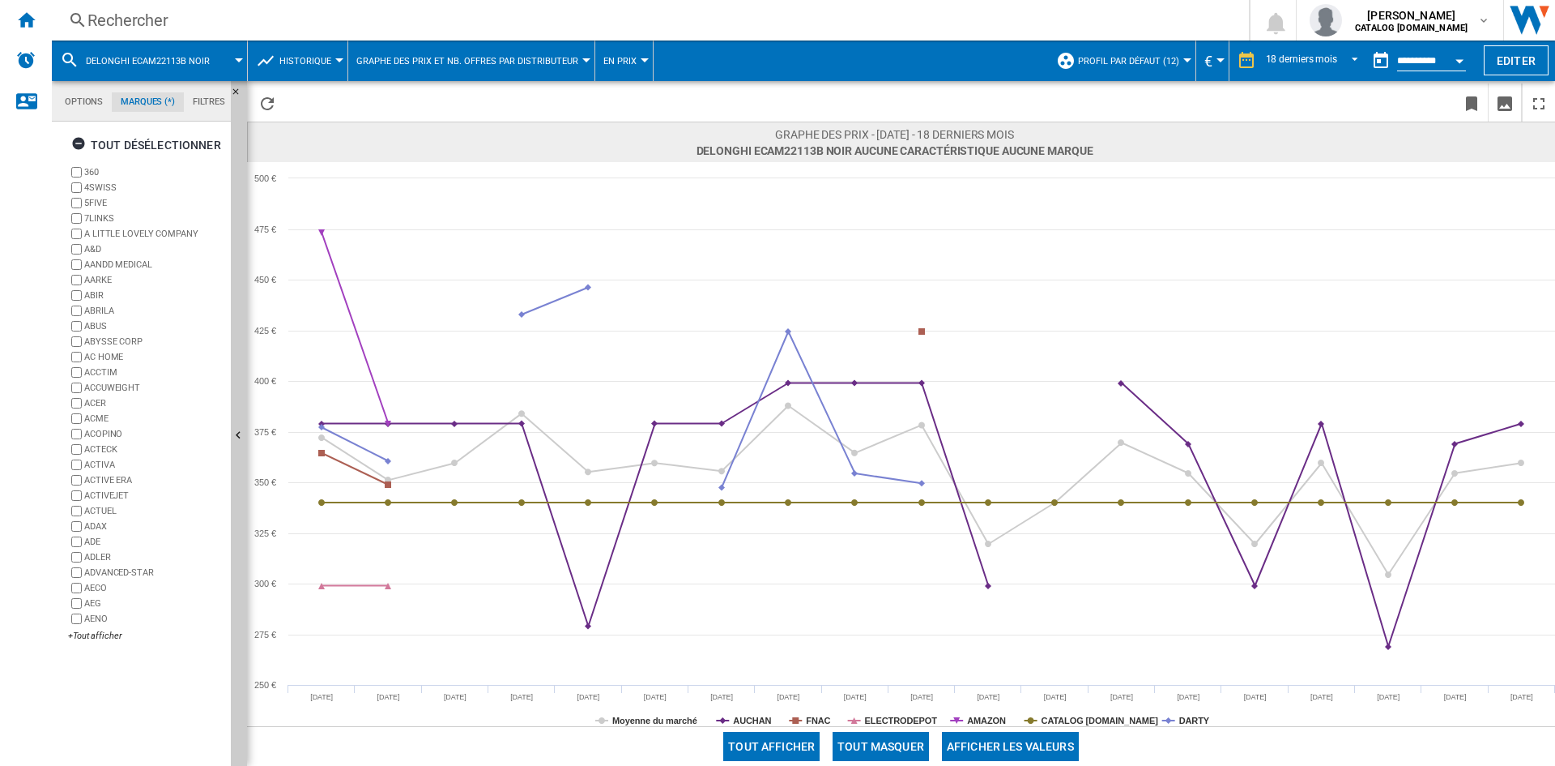
click at [443, 56] on span "Graphe des prix et nb. offres par distributeur" at bounding box center [467, 61] width 222 height 11
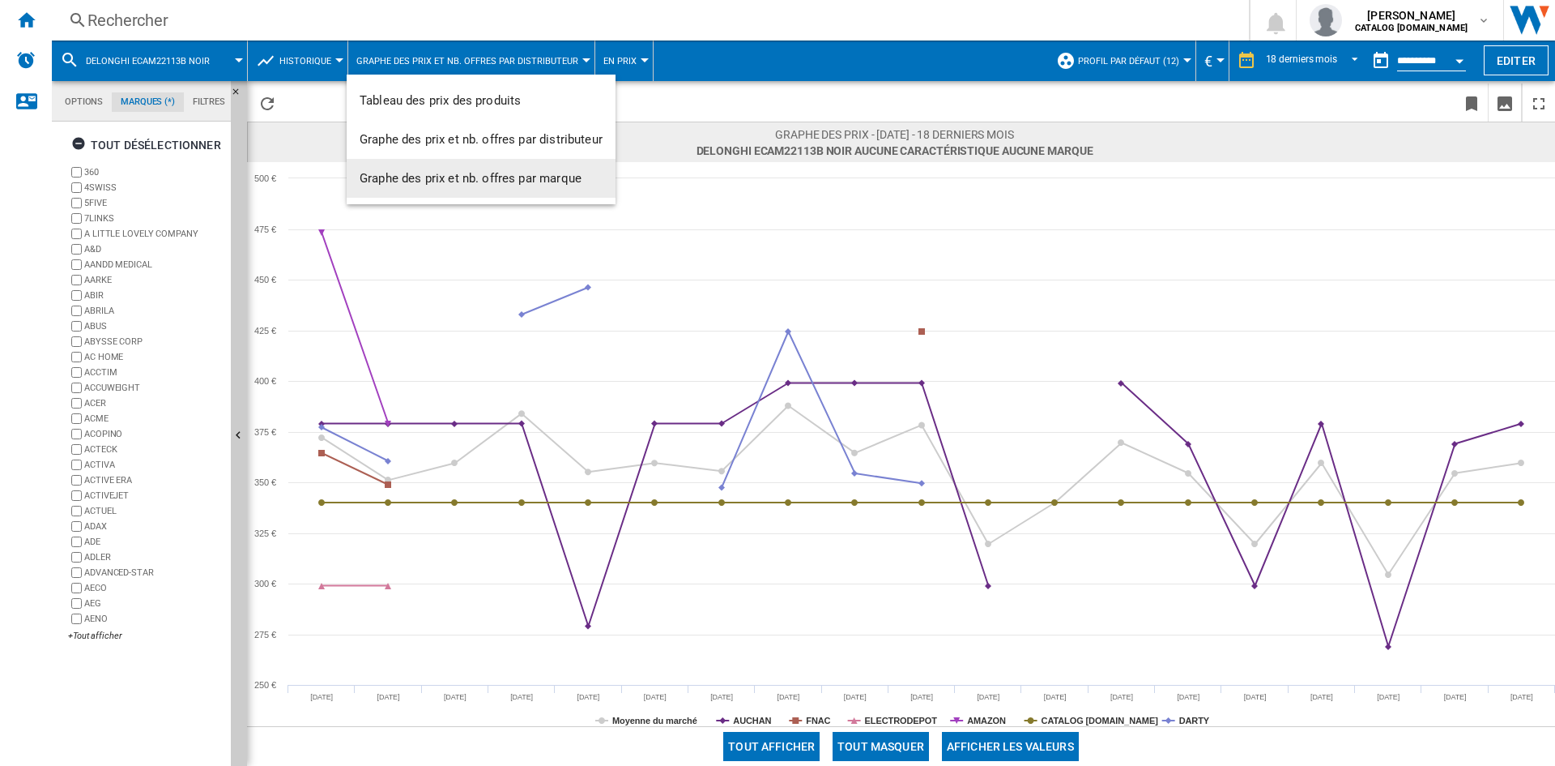
click at [433, 164] on button "Graphe des prix et nb. offres par marque" at bounding box center [481, 178] width 269 height 39
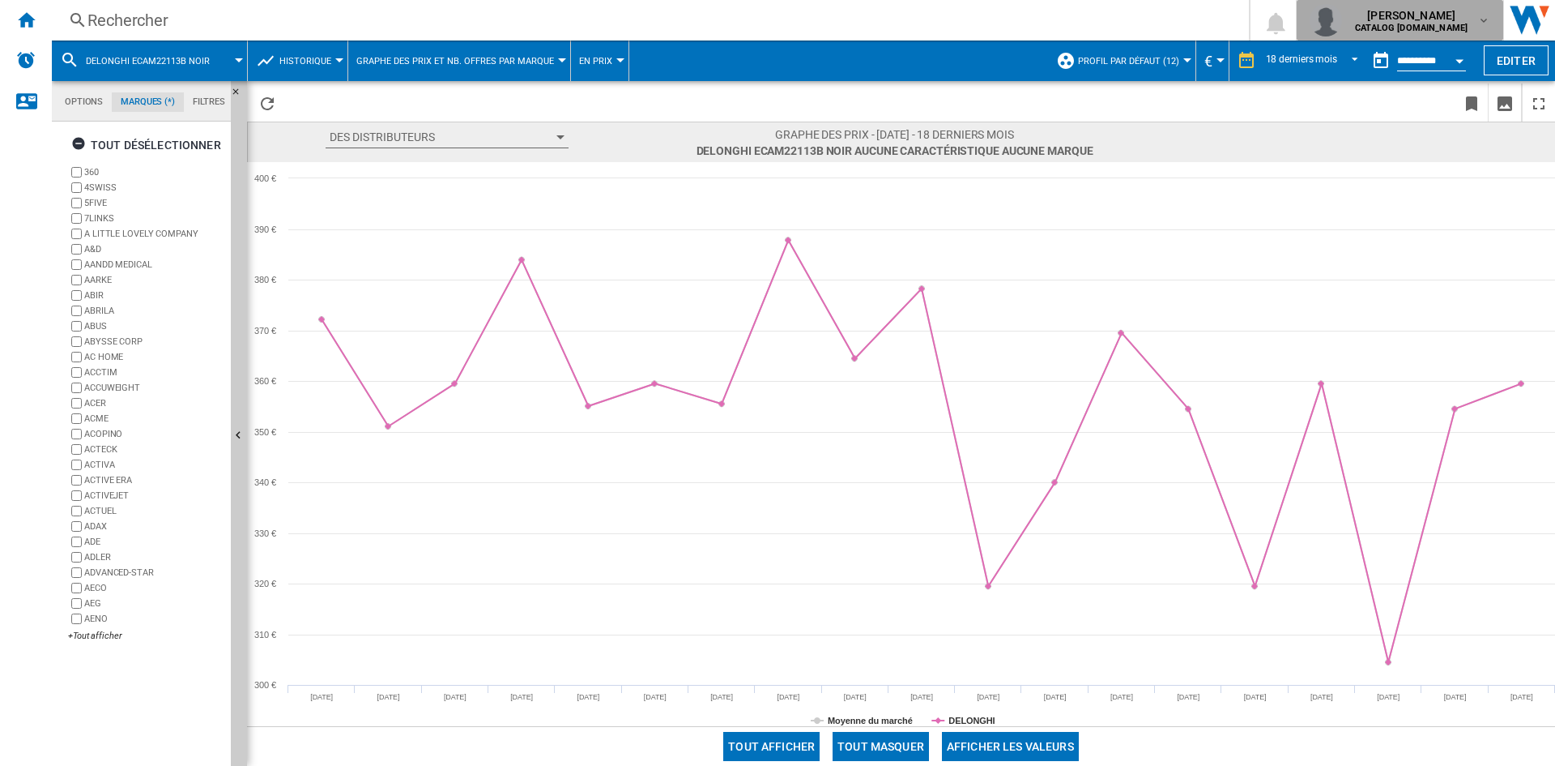
click at [1500, 33] on button "[PERSON_NAME] CATALOG [DOMAIN_NAME]" at bounding box center [1400, 20] width 207 height 41
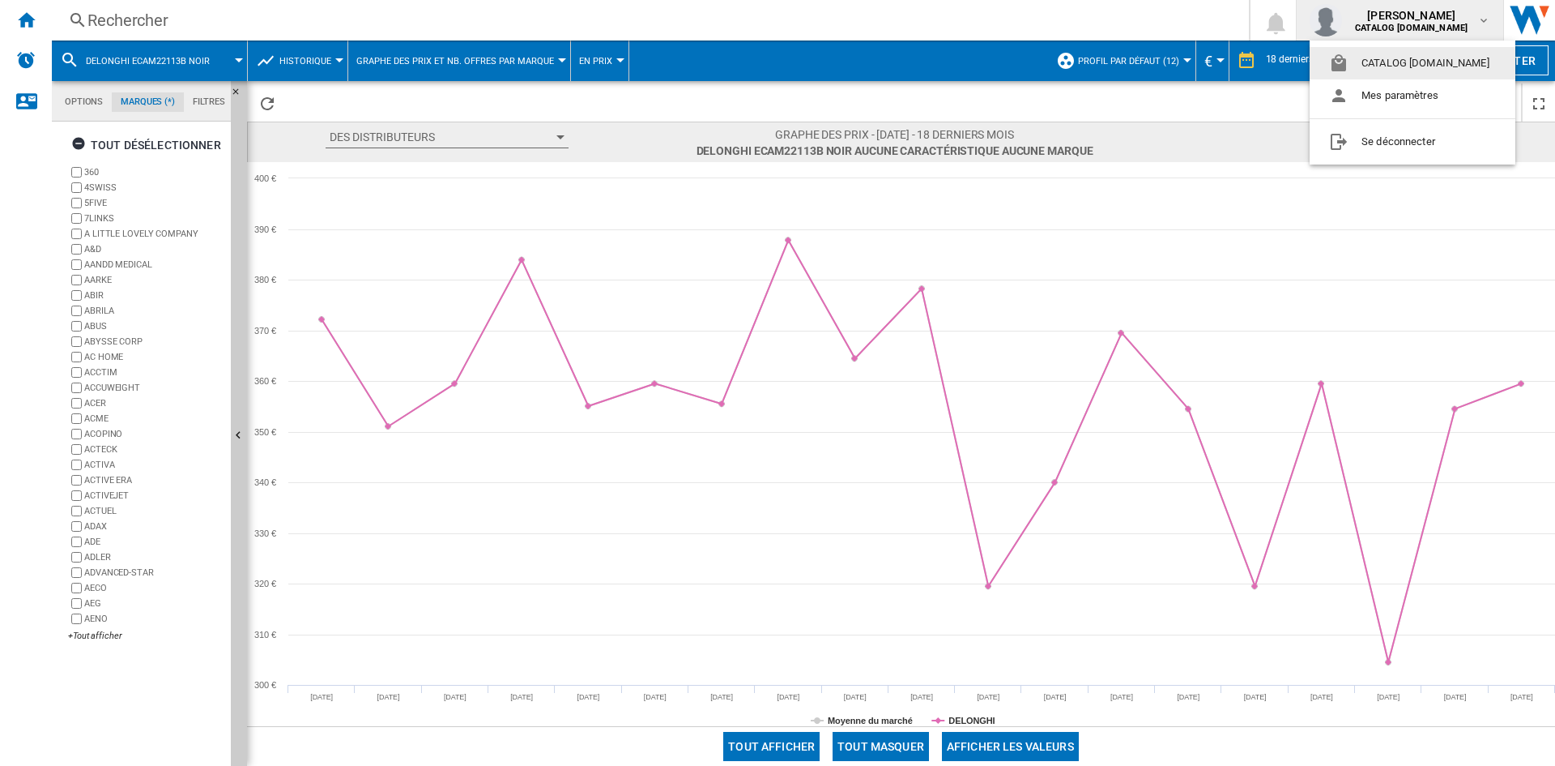
click at [1549, 25] on md-backdrop at bounding box center [777, 383] width 1555 height 766
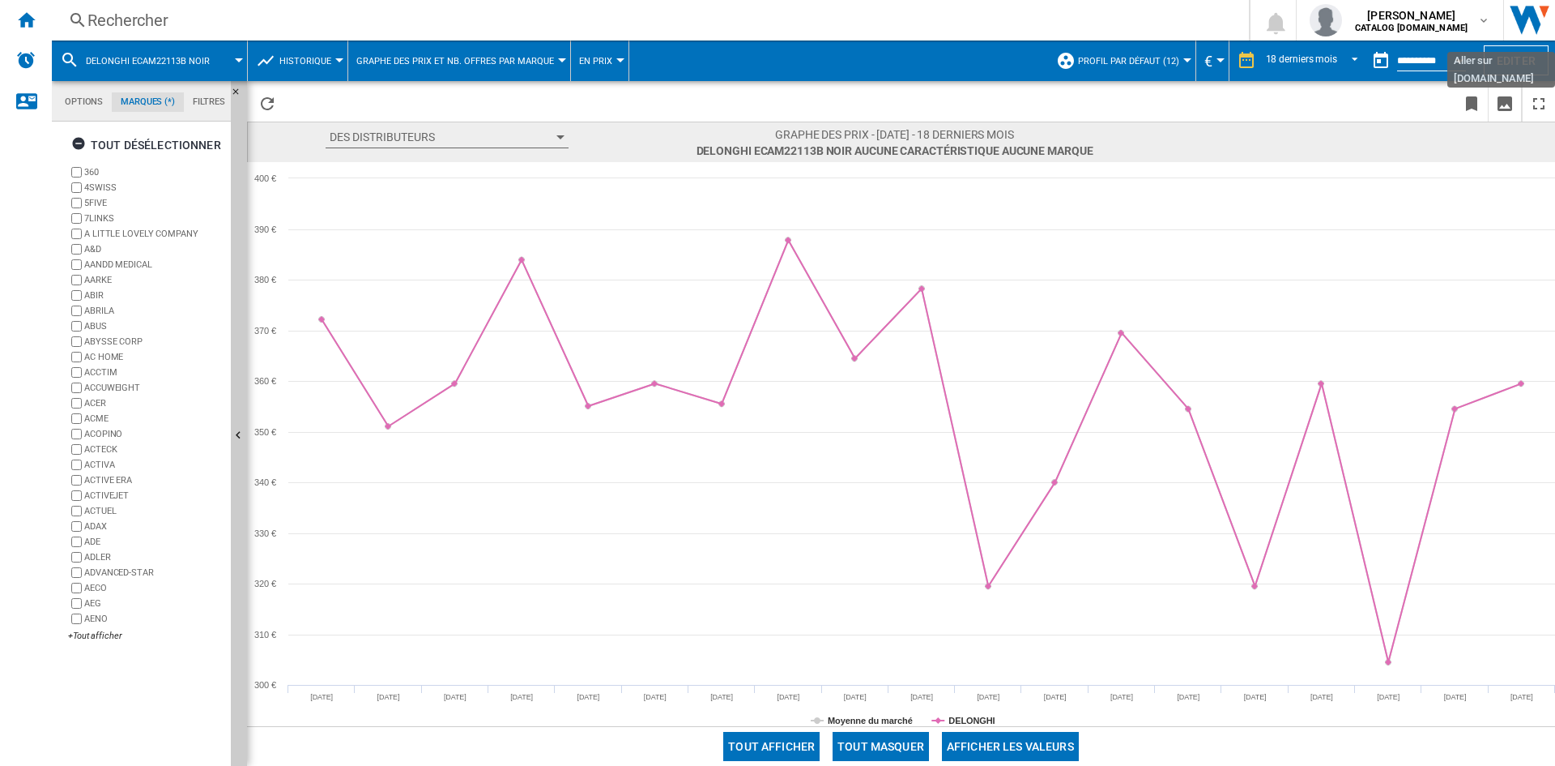
click at [1549, 25] on img "Aller sur wiser.com" at bounding box center [1529, 20] width 51 height 41
click at [1493, 11] on button "[PERSON_NAME] CATALOG [DOMAIN_NAME]" at bounding box center [1400, 20] width 207 height 41
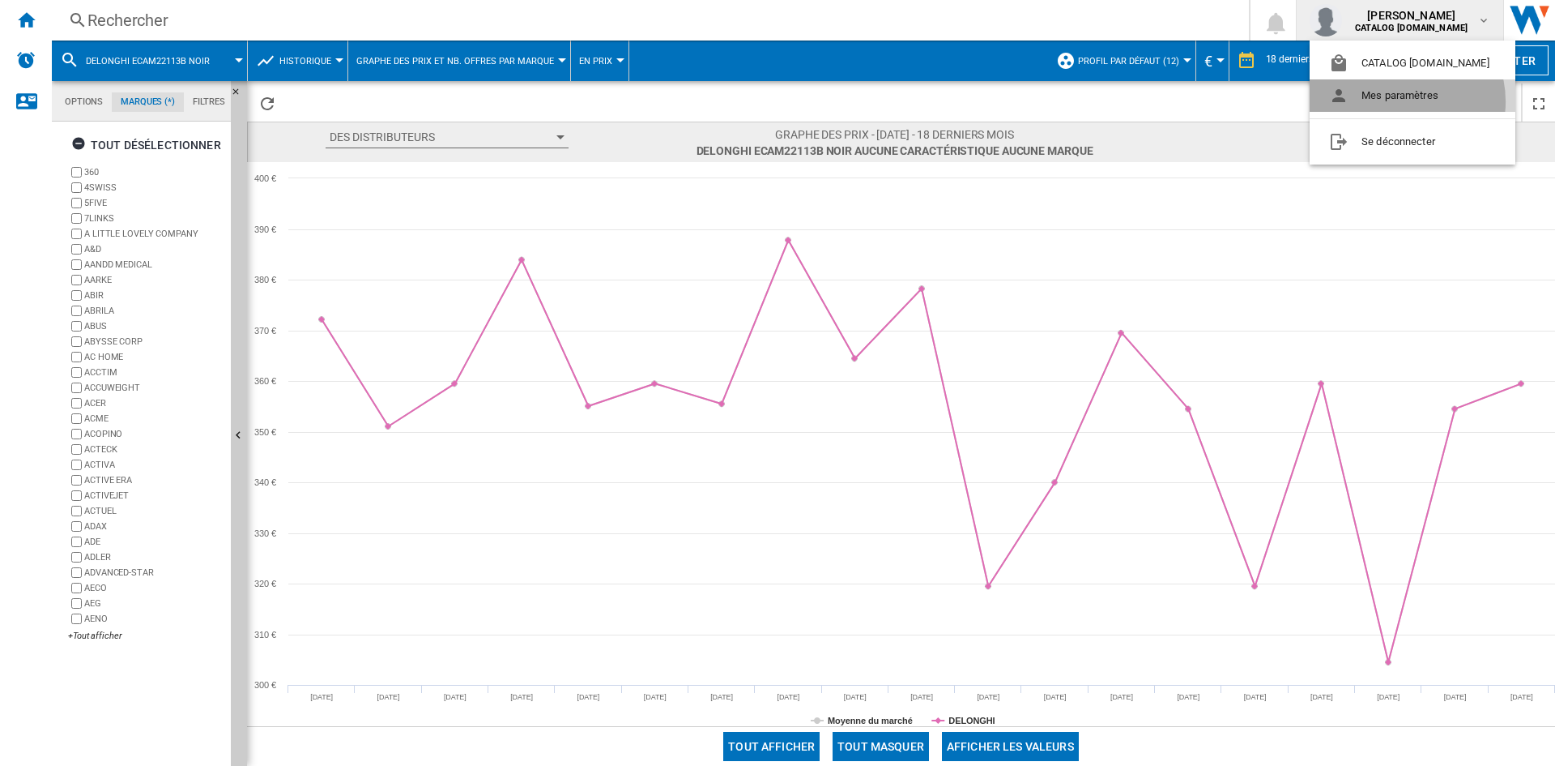
click at [1402, 101] on button "Mes paramètres" at bounding box center [1413, 95] width 206 height 32
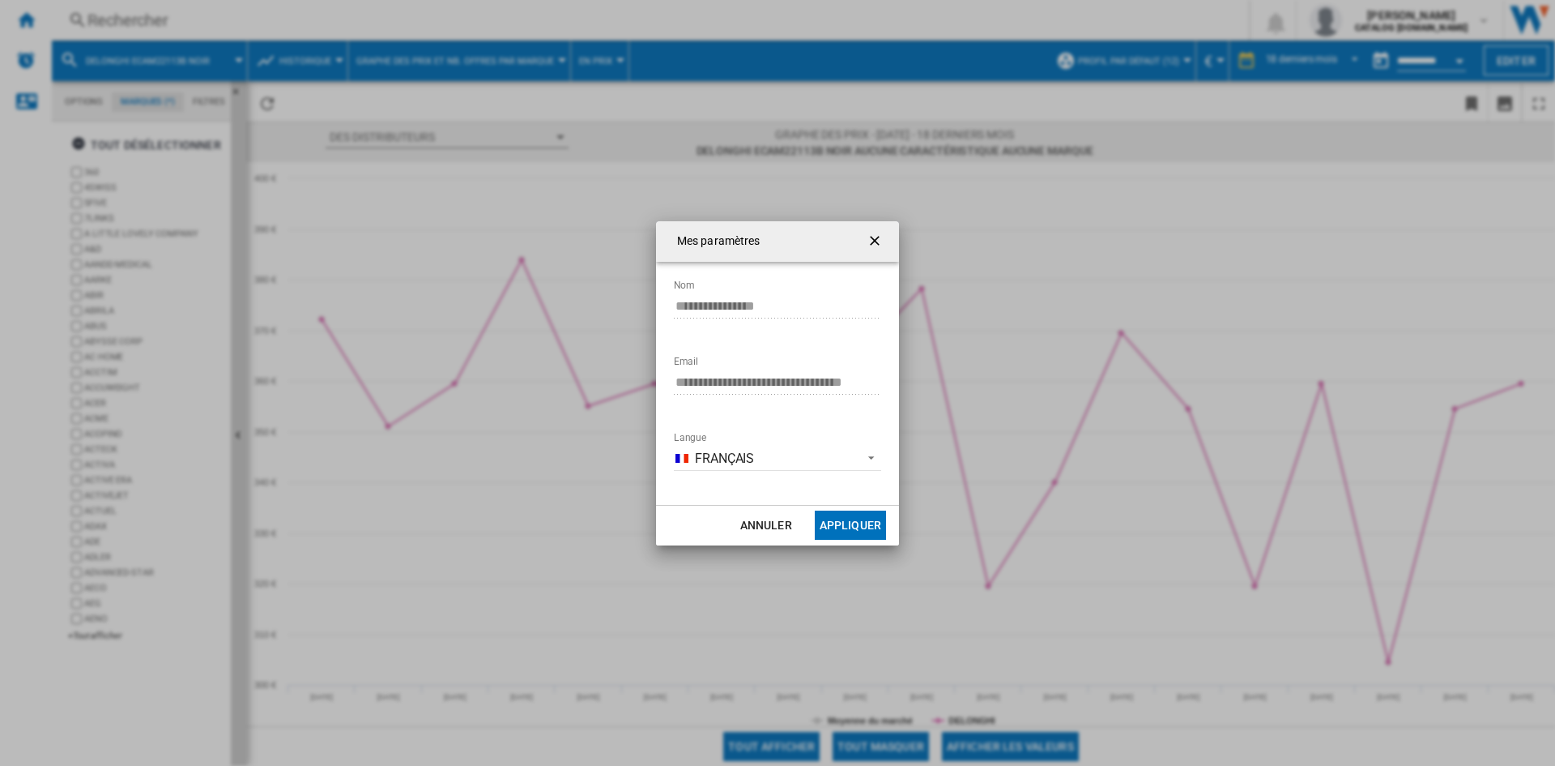
click at [876, 232] on ng-md-icon "getI18NText('BUTTONS.CLOSE_DIALOG')" at bounding box center [876, 241] width 19 height 19
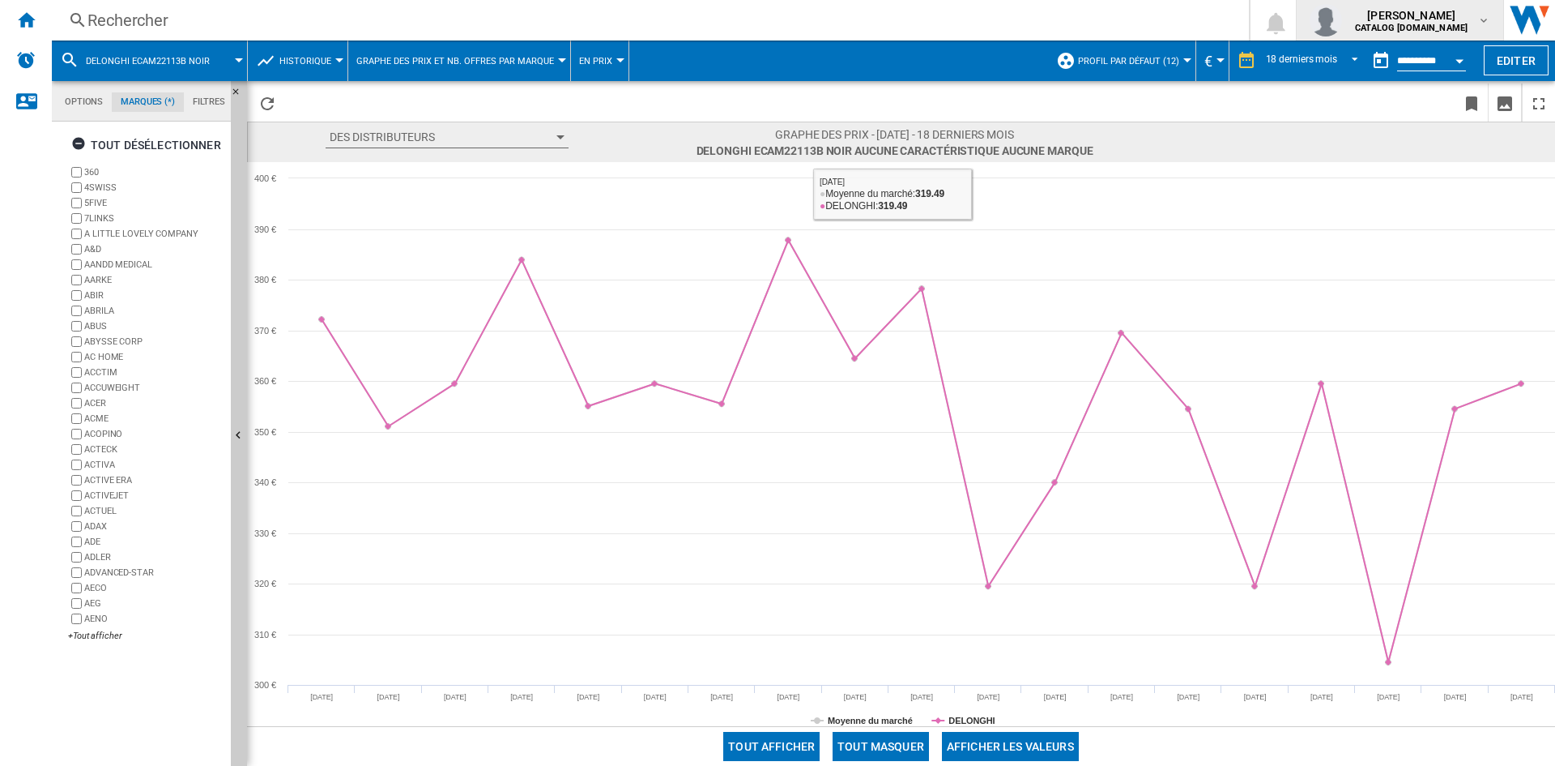
click at [1413, 25] on b "CATALOG [DOMAIN_NAME]" at bounding box center [1411, 28] width 113 height 11
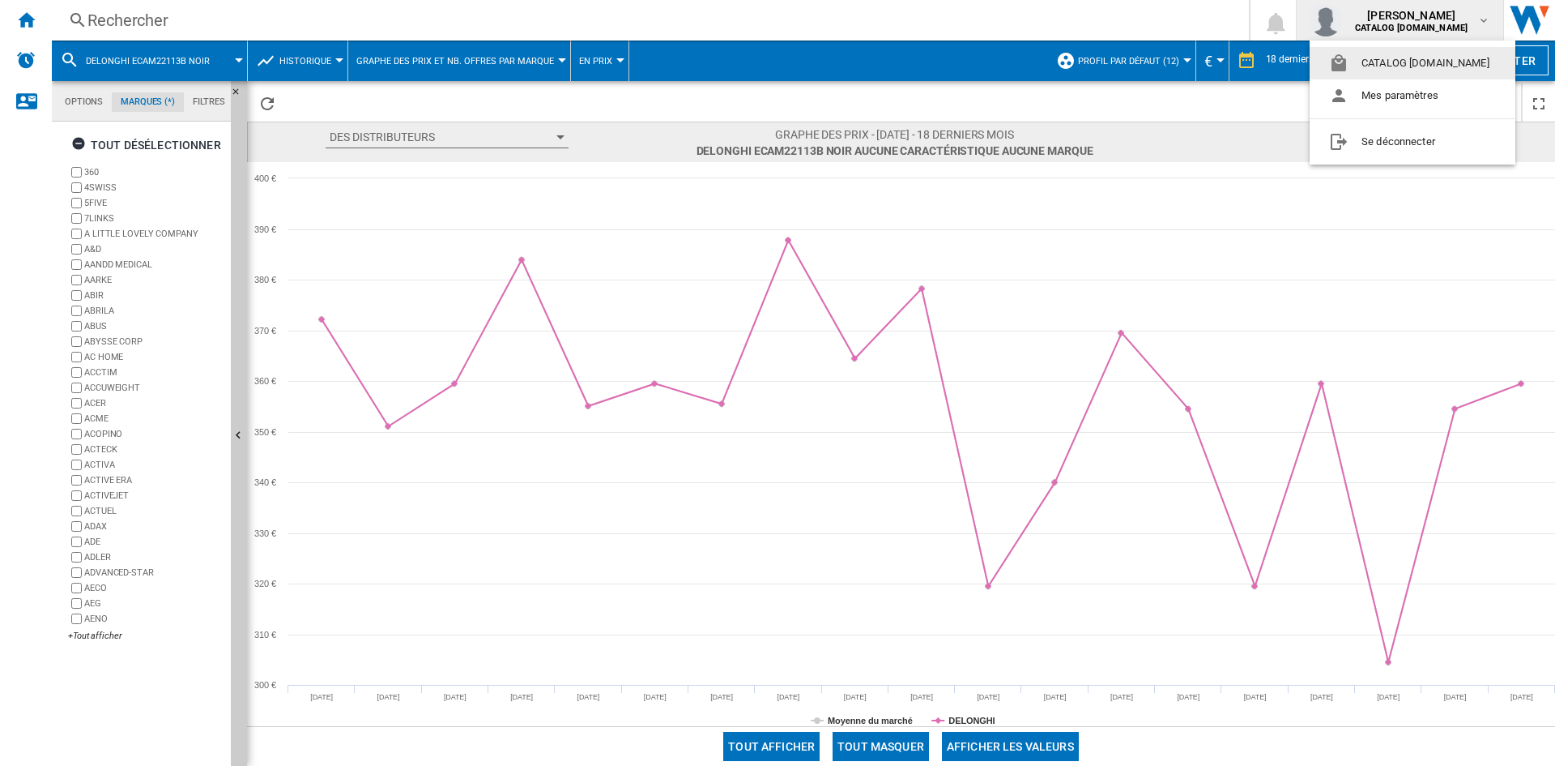
click at [1410, 62] on button "CATALOG [DOMAIN_NAME]" at bounding box center [1413, 63] width 206 height 32
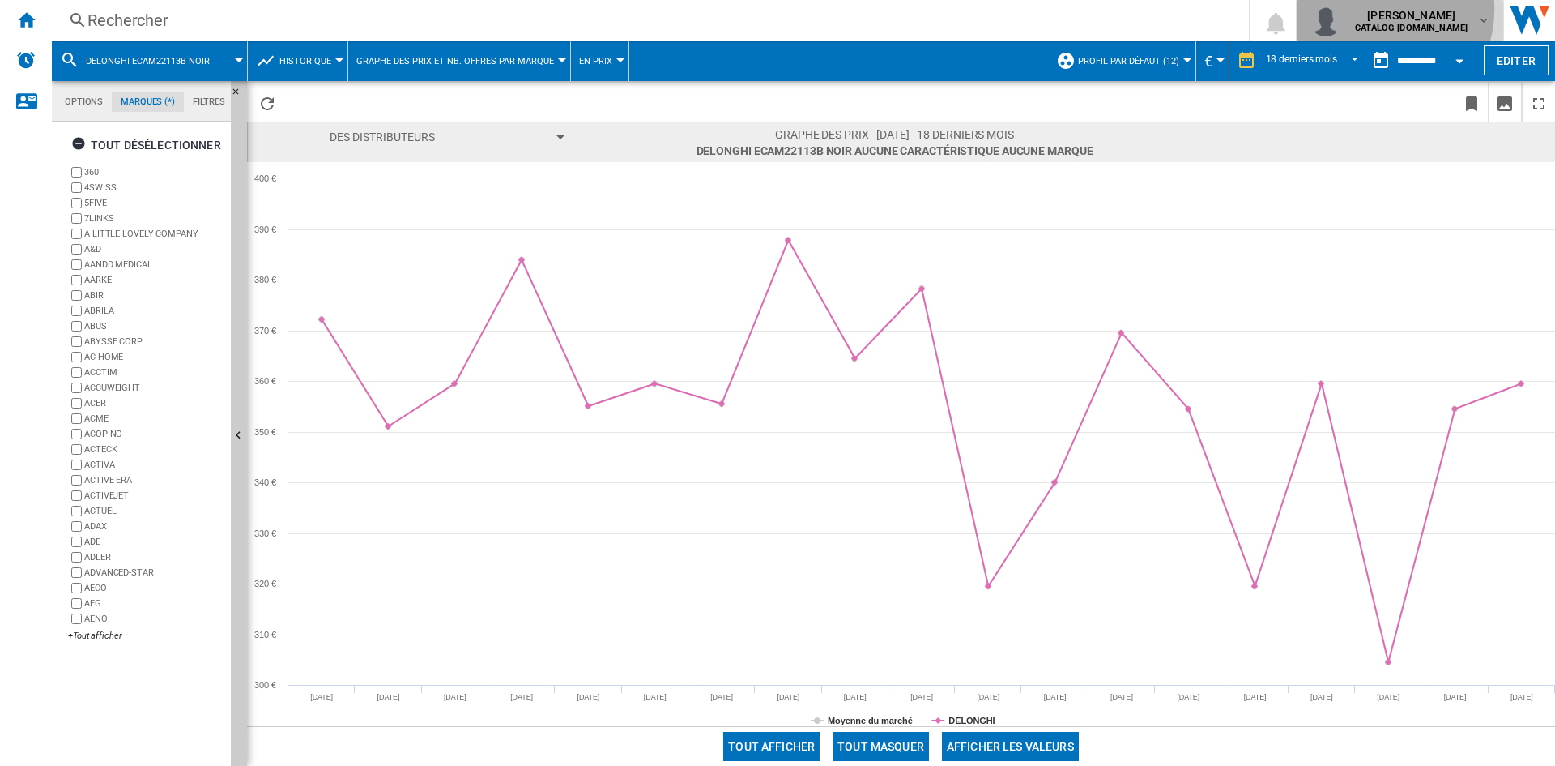
click at [1396, 10] on span "[PERSON_NAME]" at bounding box center [1411, 15] width 113 height 16
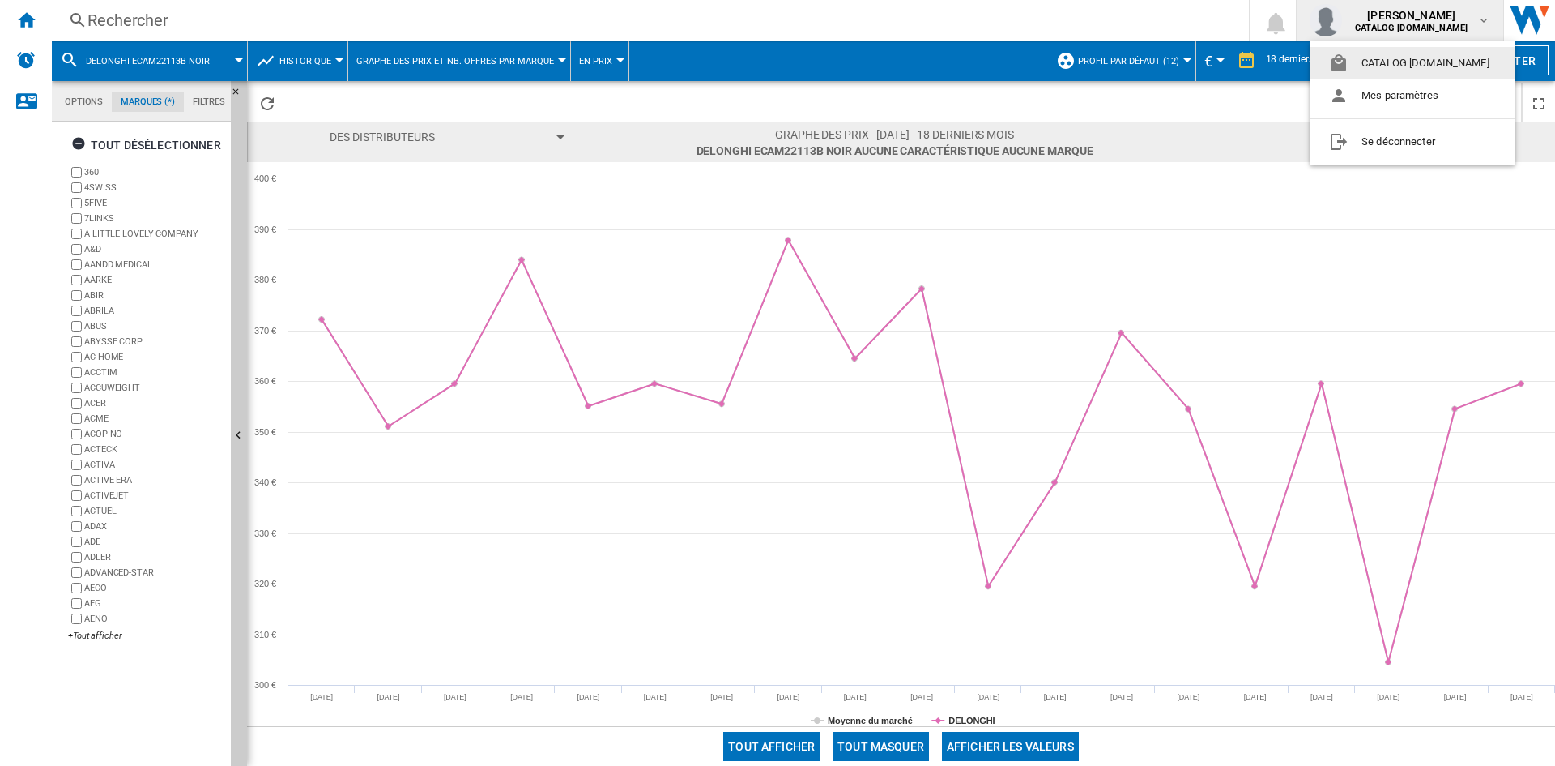
click at [1530, 15] on md-backdrop at bounding box center [777, 383] width 1555 height 766
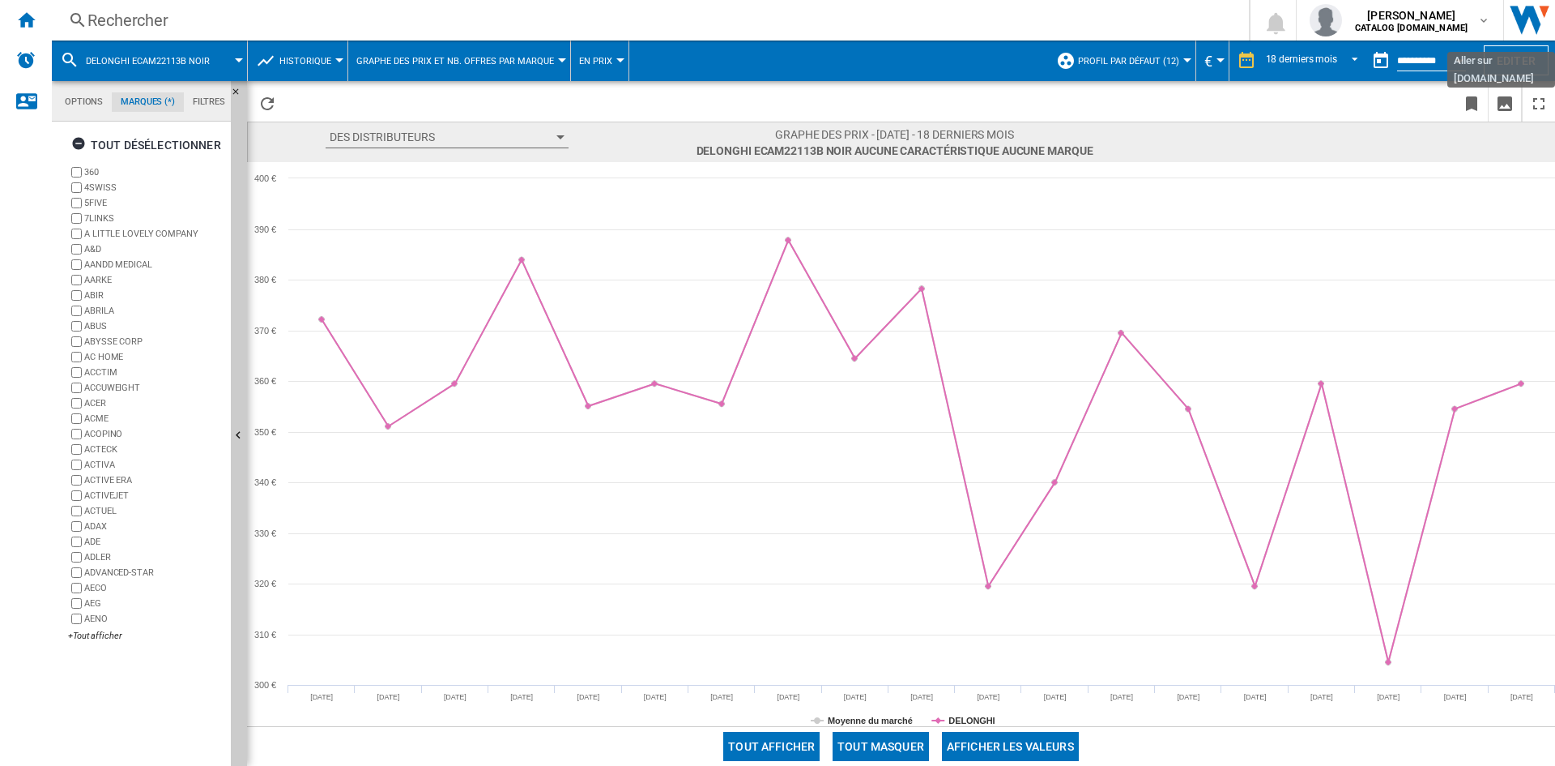
click at [1531, 15] on img "Aller sur wiser.com" at bounding box center [1529, 20] width 51 height 41
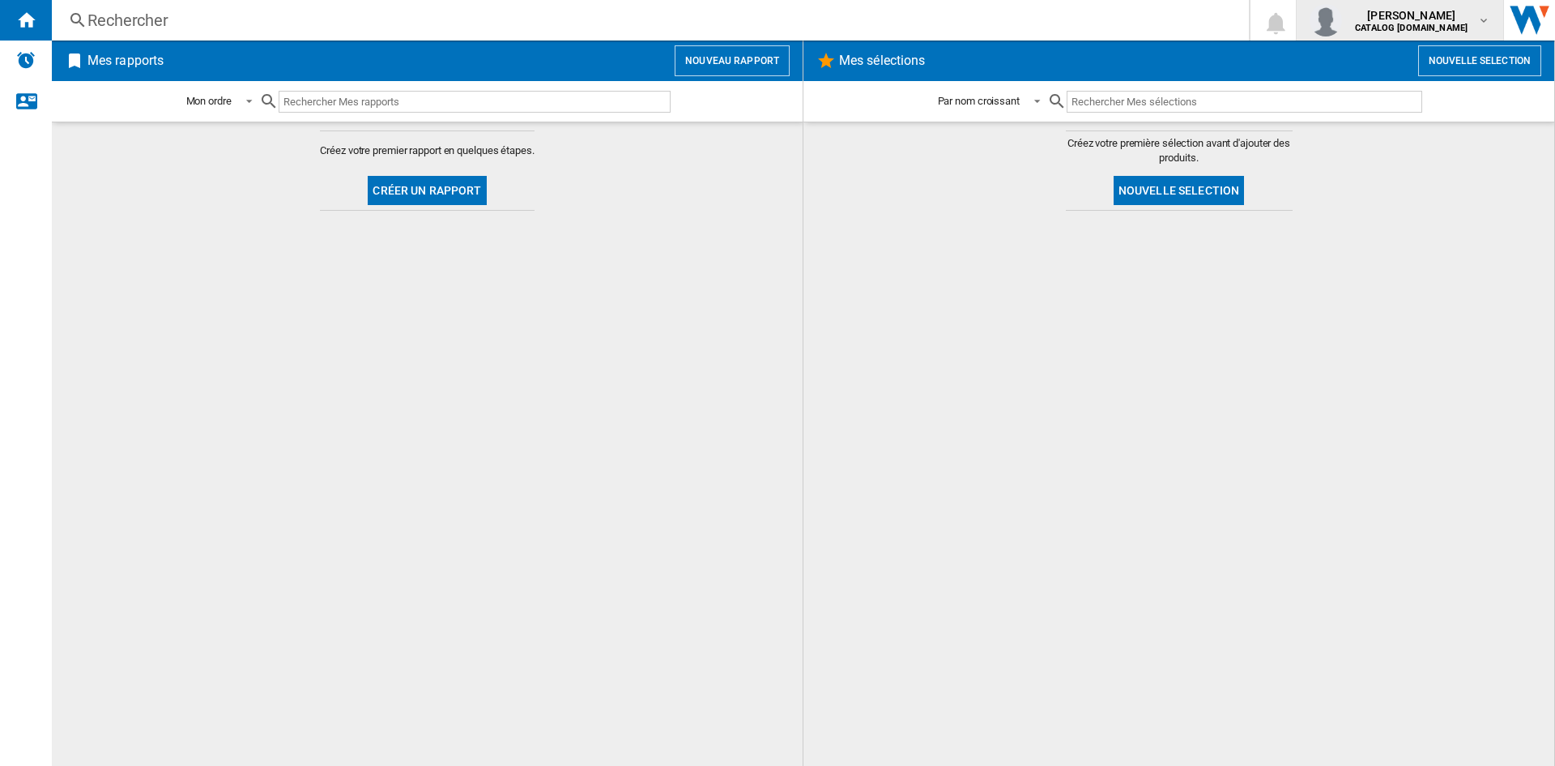
click at [1434, 23] on b "CATALOG [DOMAIN_NAME]" at bounding box center [1411, 28] width 113 height 11
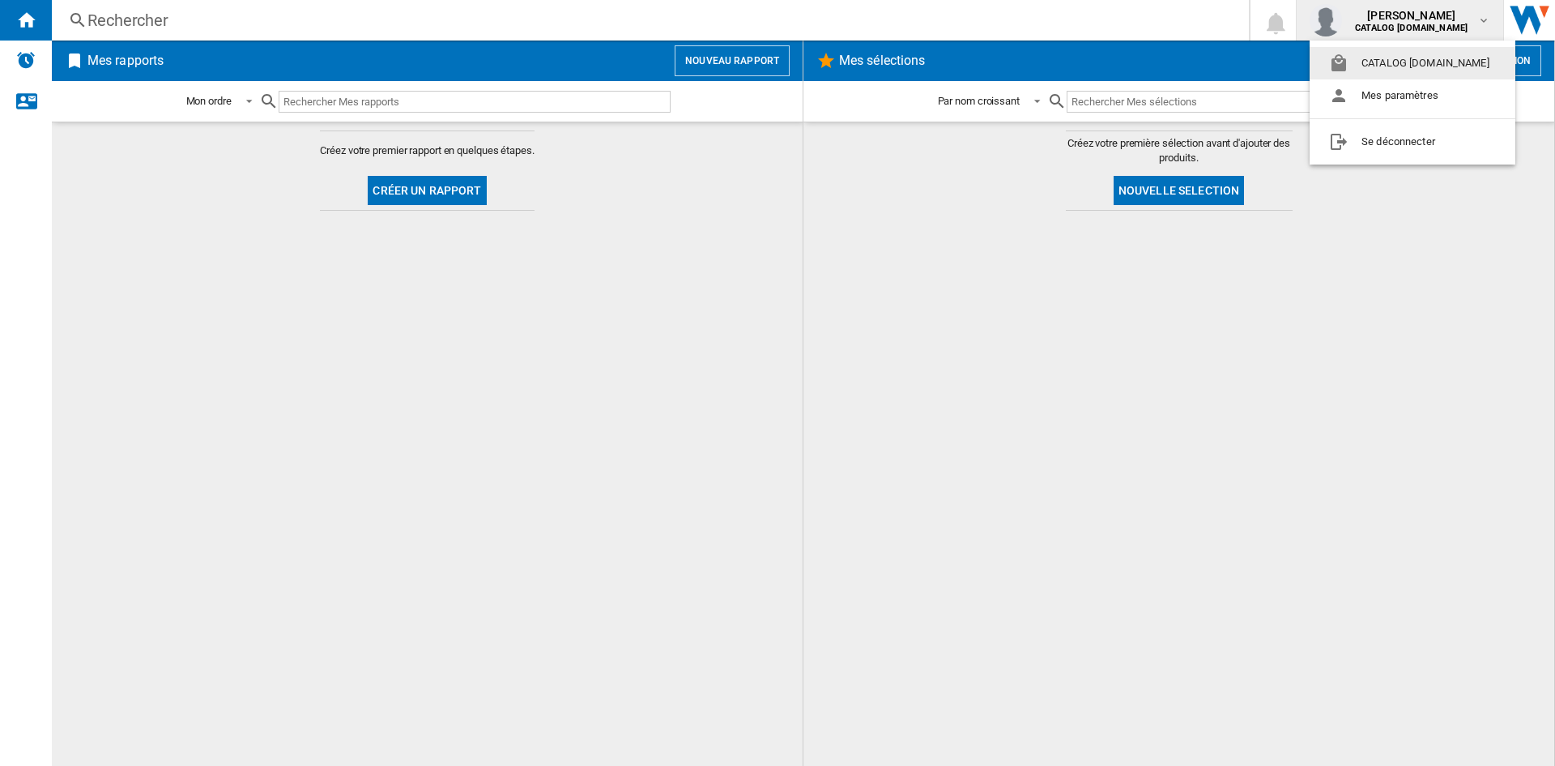
click at [1450, 65] on button "CATALOG [DOMAIN_NAME]" at bounding box center [1413, 63] width 206 height 32
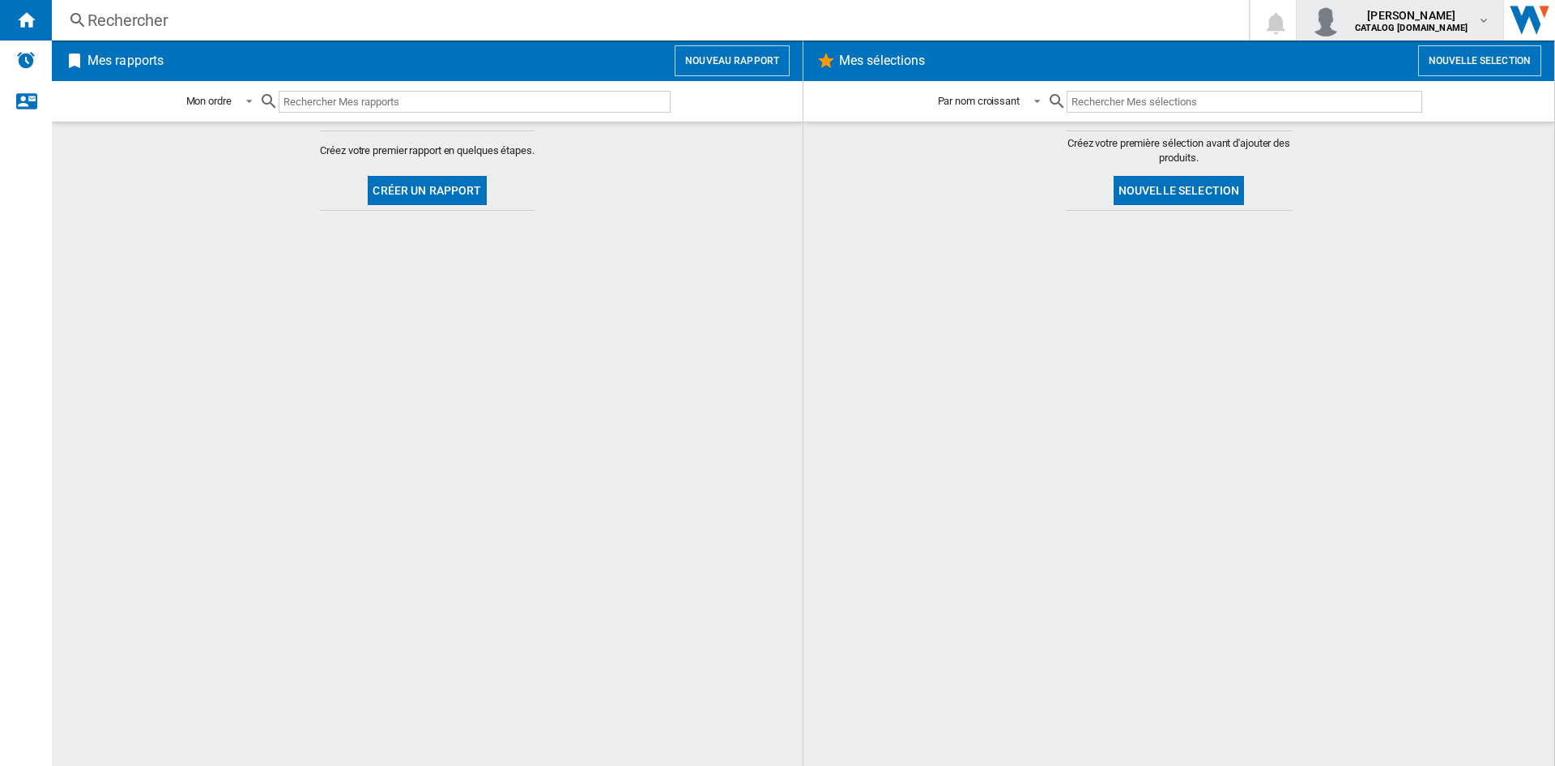
click at [1435, 10] on span "[PERSON_NAME]" at bounding box center [1411, 15] width 113 height 16
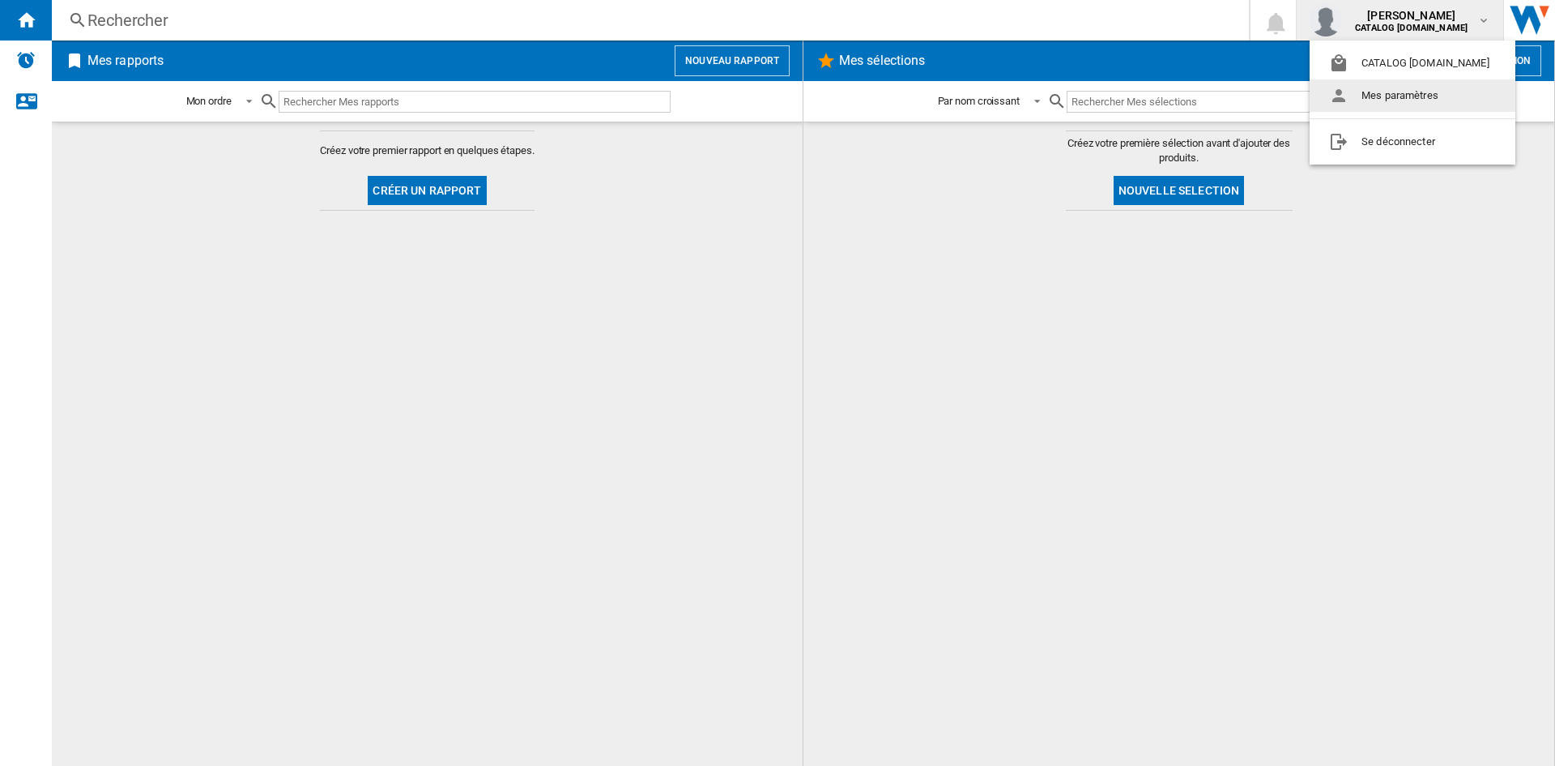
click at [1404, 104] on button "Mes paramètres" at bounding box center [1413, 95] width 206 height 32
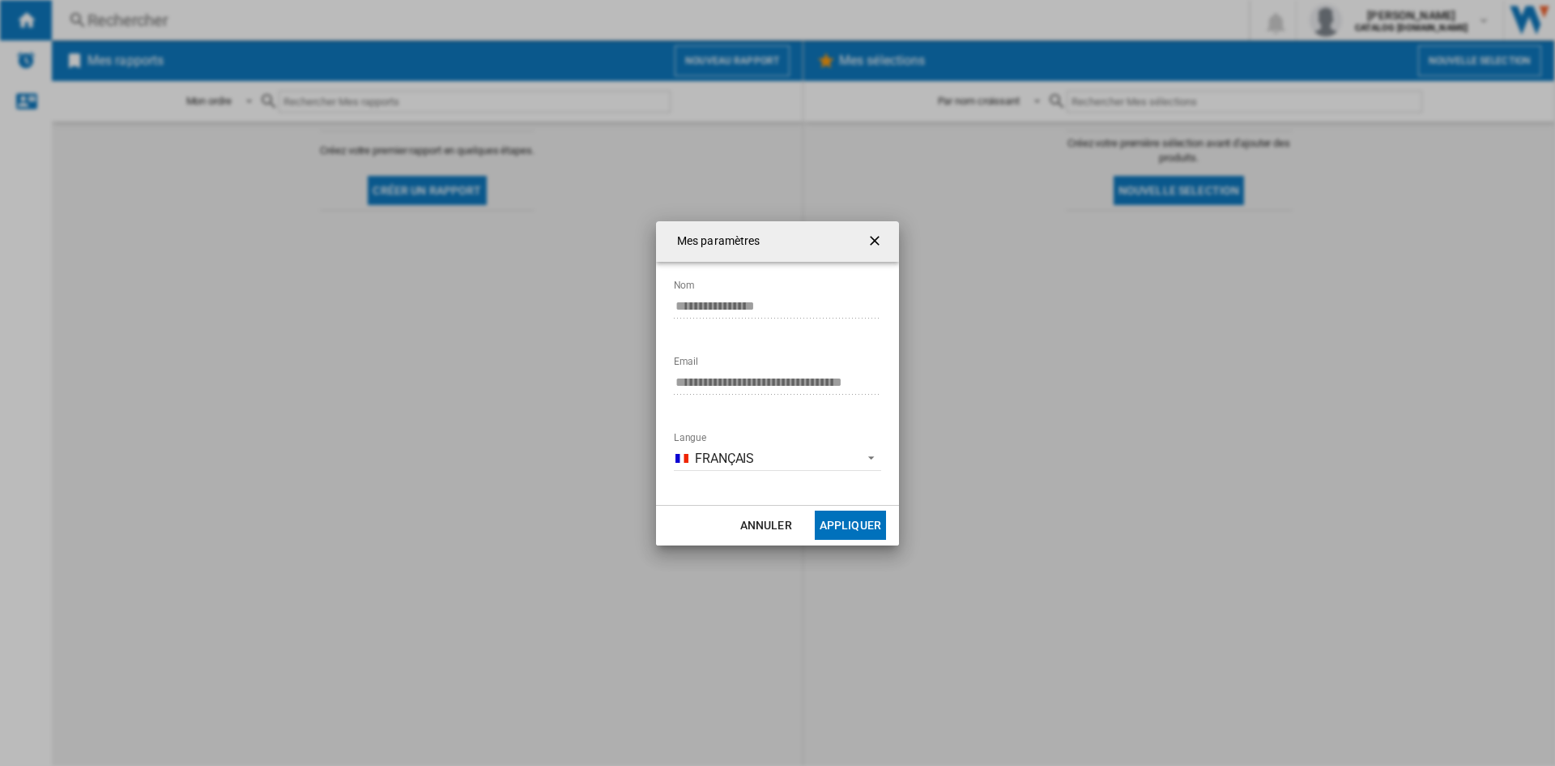
click at [879, 236] on ng-md-icon "getI18NText('BUTTONS.CLOSE_DIALOG')" at bounding box center [876, 241] width 19 height 19
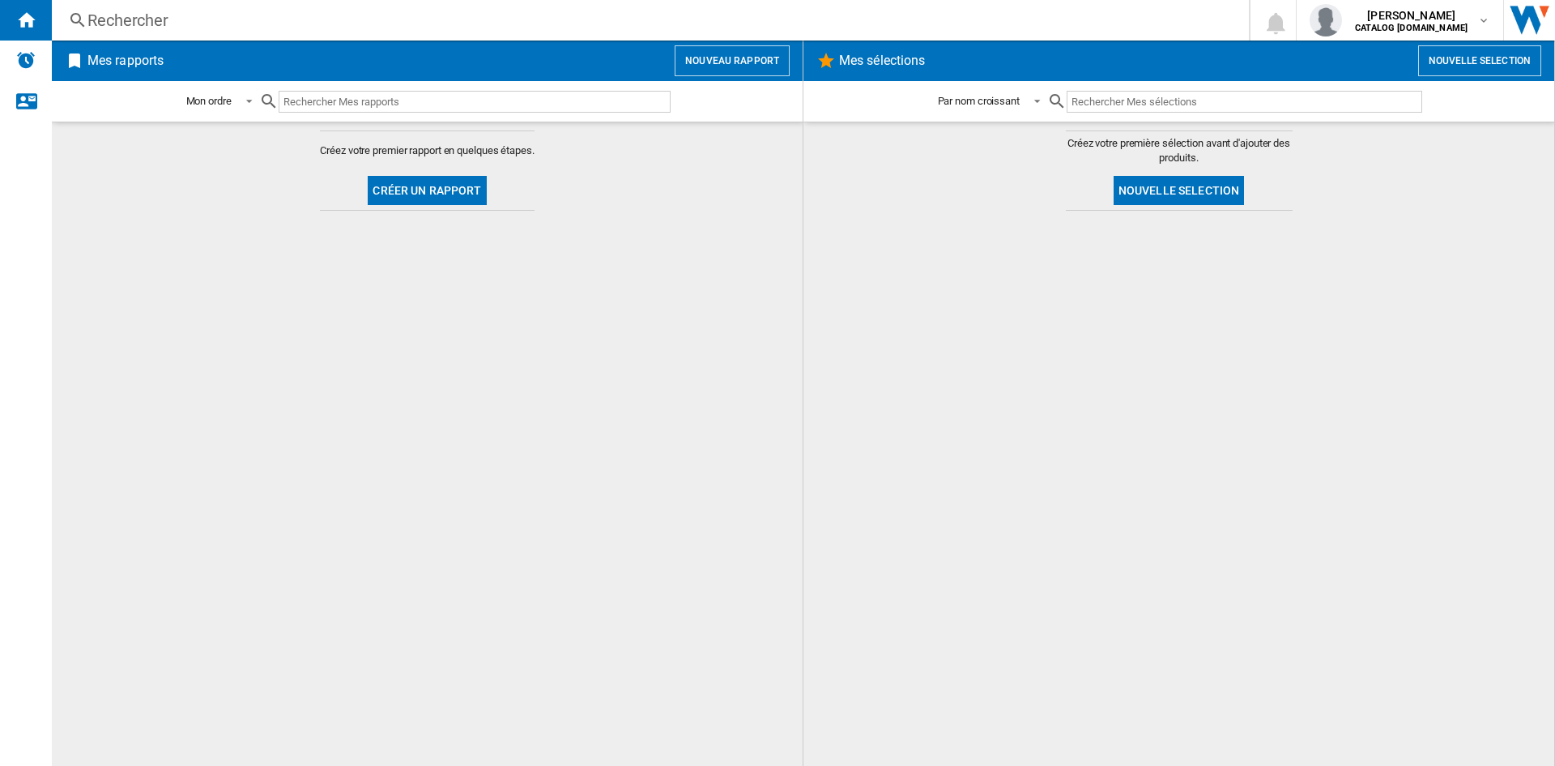
click at [1543, 20] on img "Aller sur wiser.com" at bounding box center [1529, 20] width 51 height 41
click at [25, 58] on img "Alertes" at bounding box center [25, 59] width 19 height 19
click at [12, 100] on div "Nous contacter" at bounding box center [26, 101] width 52 height 41
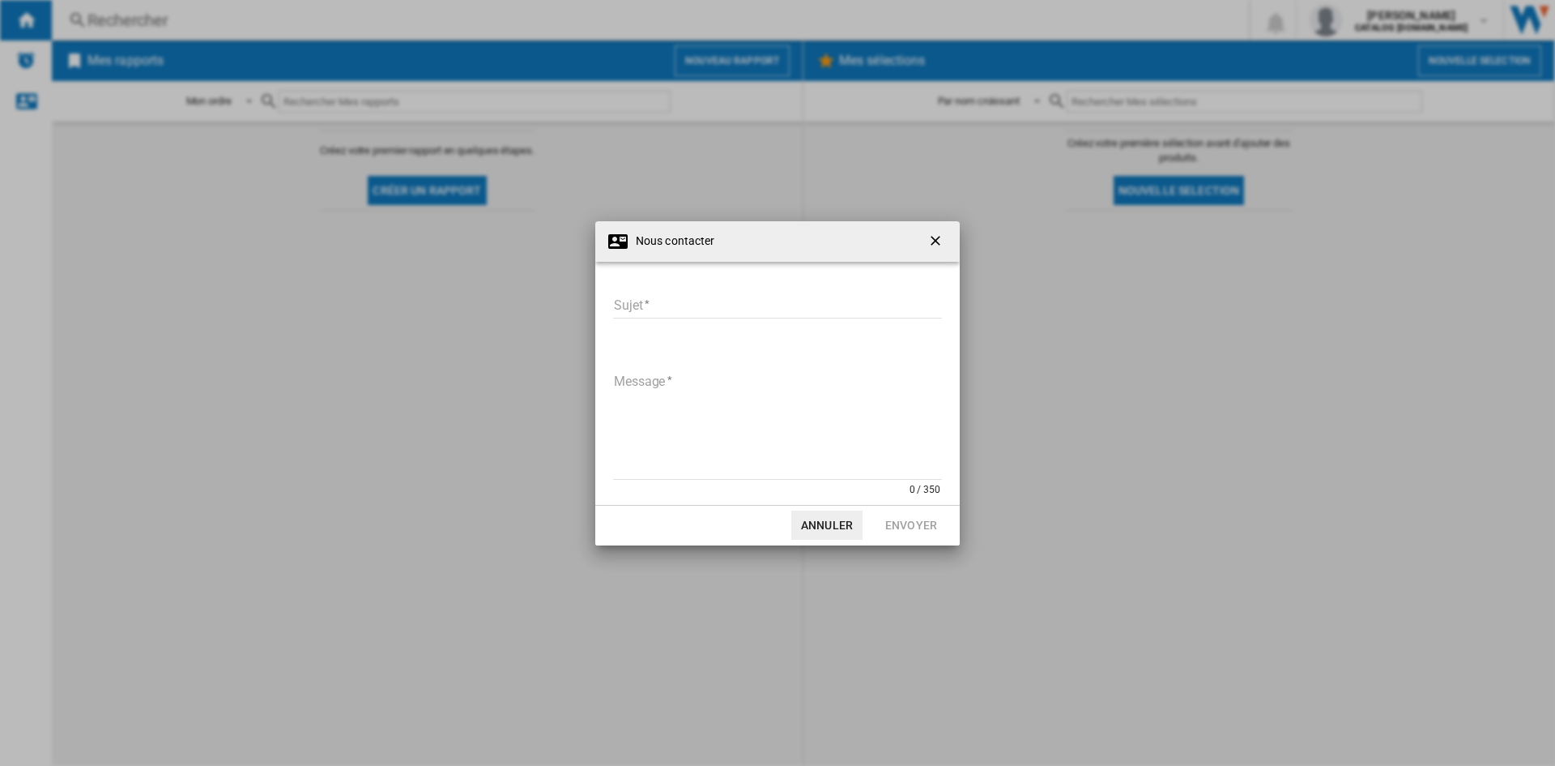
click at [935, 241] on ng-md-icon "getI18NText('BUTTONS.CLOSE_DIALOG')" at bounding box center [937, 241] width 19 height 19
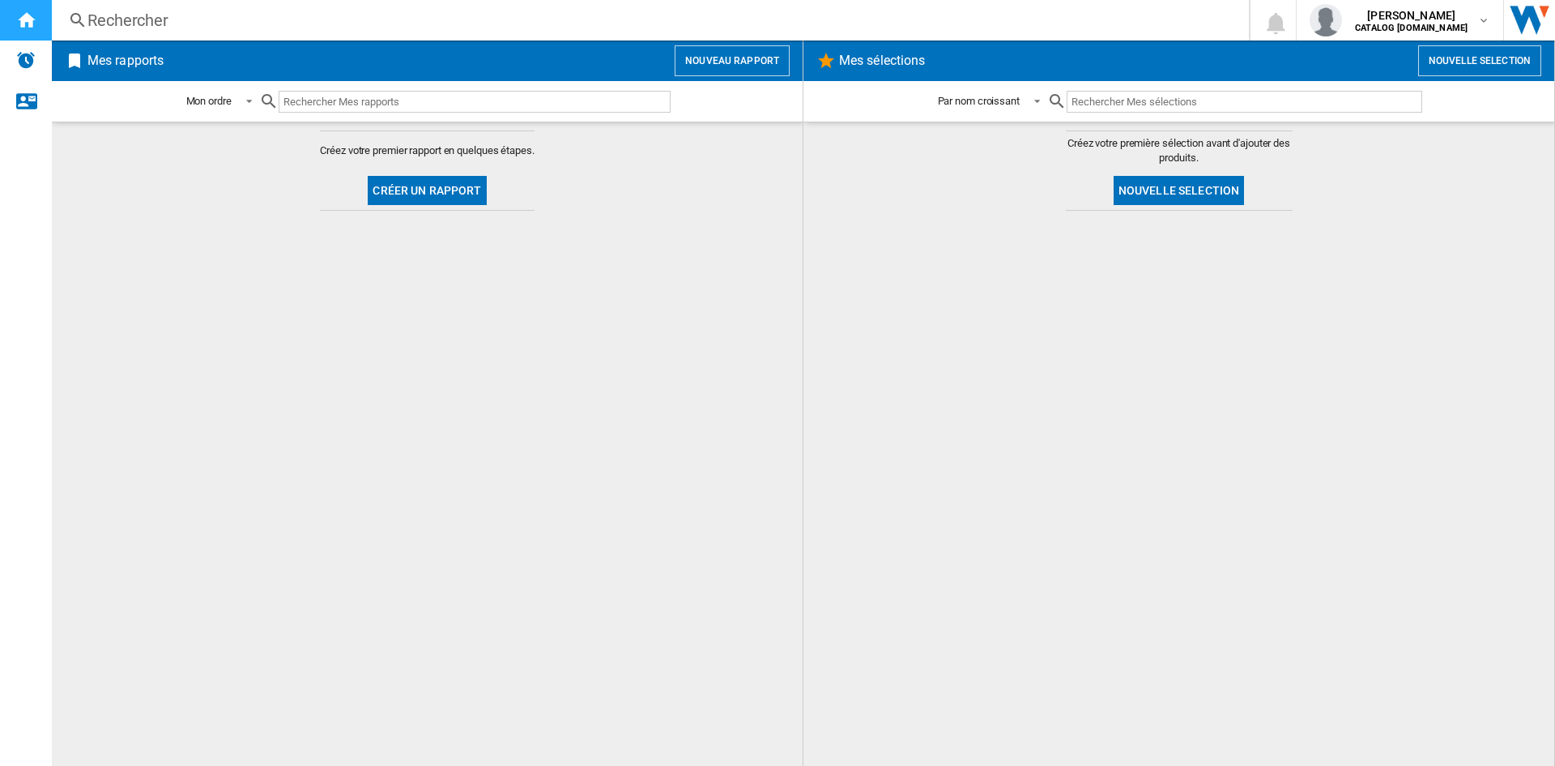
click at [25, 26] on ng-md-icon "Accueil" at bounding box center [25, 19] width 19 height 19
click at [185, 13] on div "Rechercher" at bounding box center [647, 20] width 1120 height 23
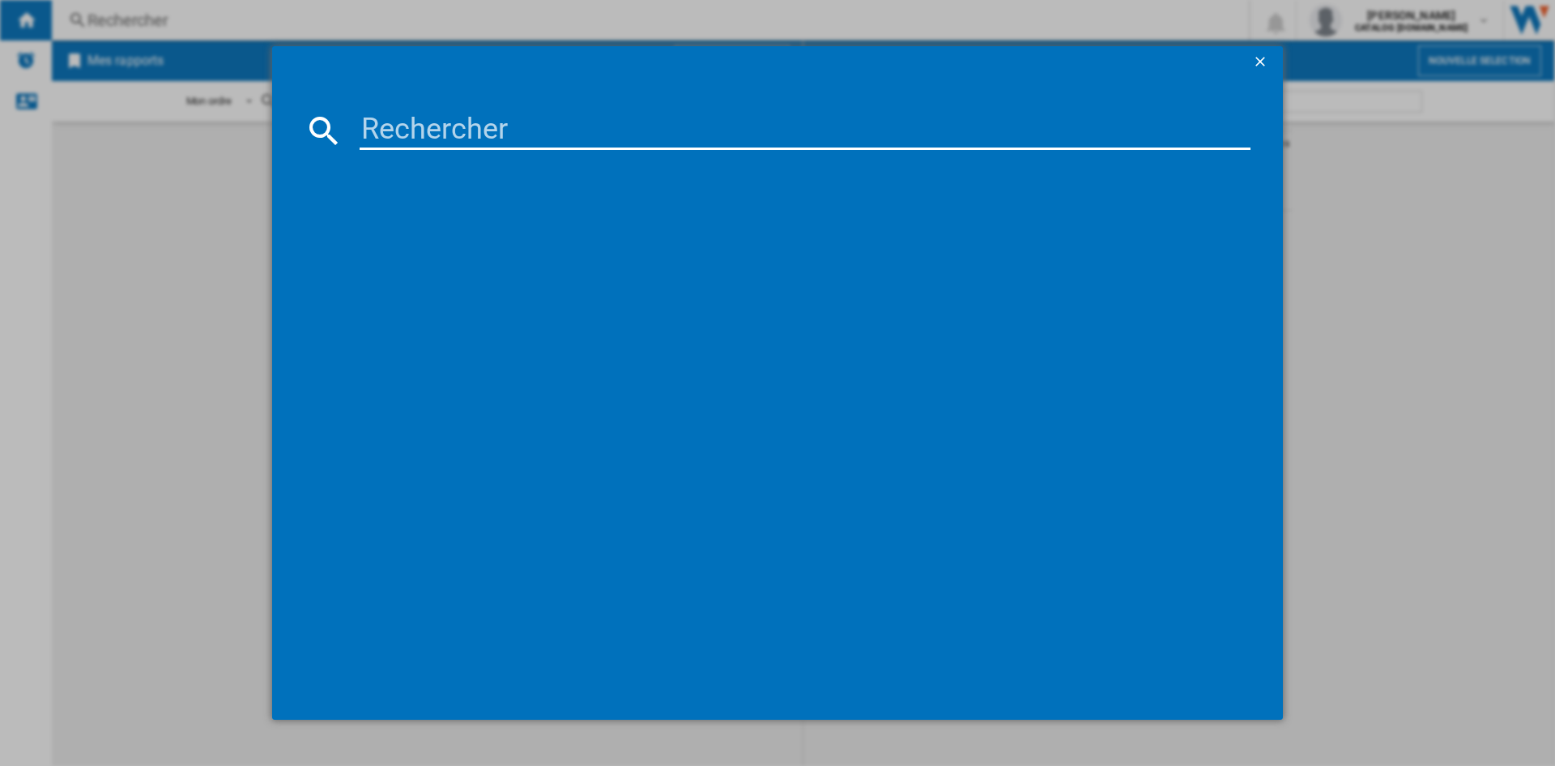
click at [1287, 67] on div at bounding box center [777, 383] width 1555 height 766
click at [1255, 61] on ng-md-icon "getI18NText('BUTTONS.CLOSE_DIALOG')" at bounding box center [1261, 62] width 19 height 19
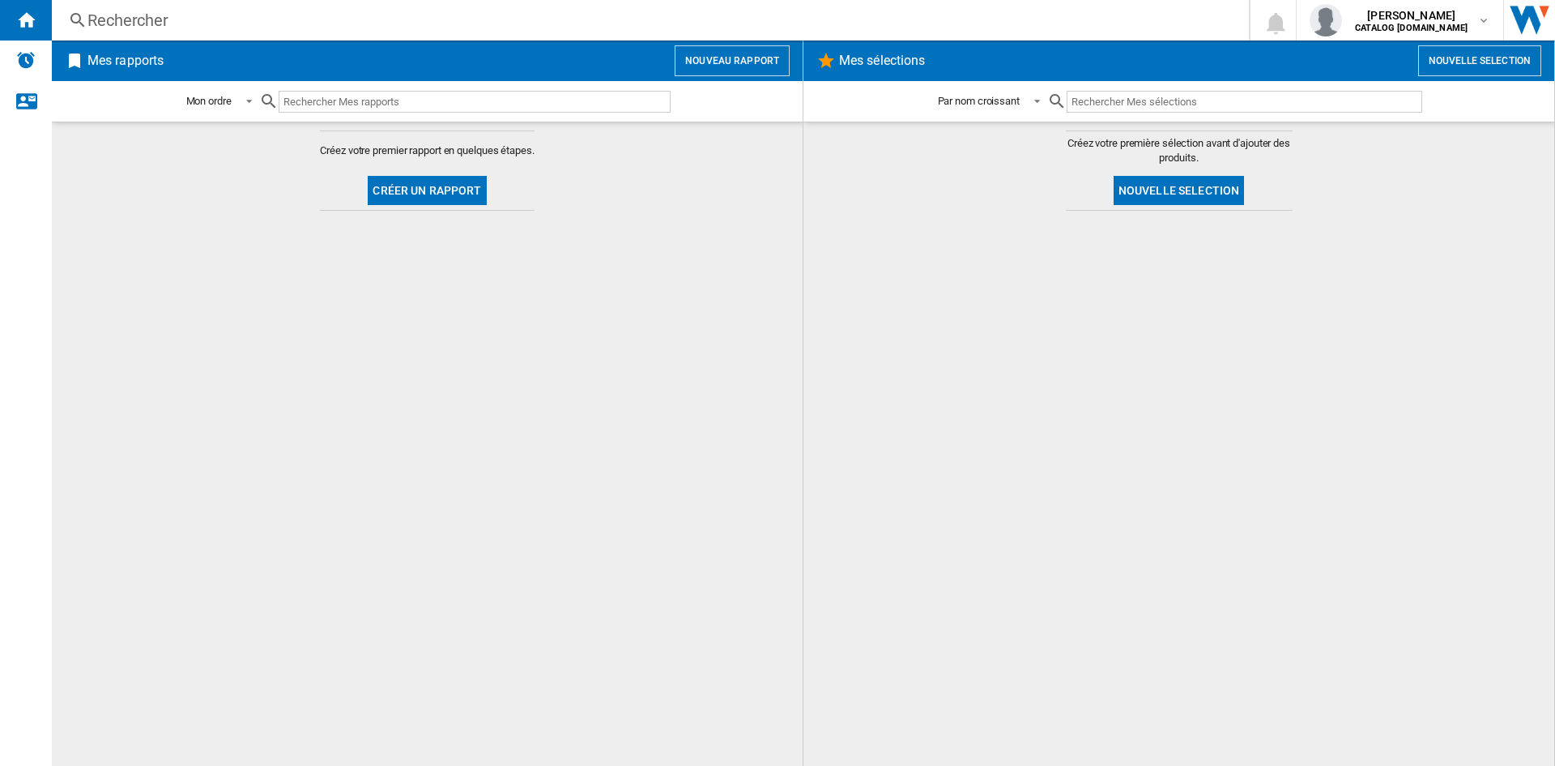
click at [584, 160] on md-content "Créez votre premier rapport en quelques étapes. Créer un rapport" at bounding box center [427, 444] width 751 height 644
click at [677, 206] on md-content "Créez votre premier rapport en quelques étapes. Créer un rapport" at bounding box center [427, 444] width 751 height 644
click at [1472, 65] on button "Nouvelle selection" at bounding box center [1479, 60] width 123 height 31
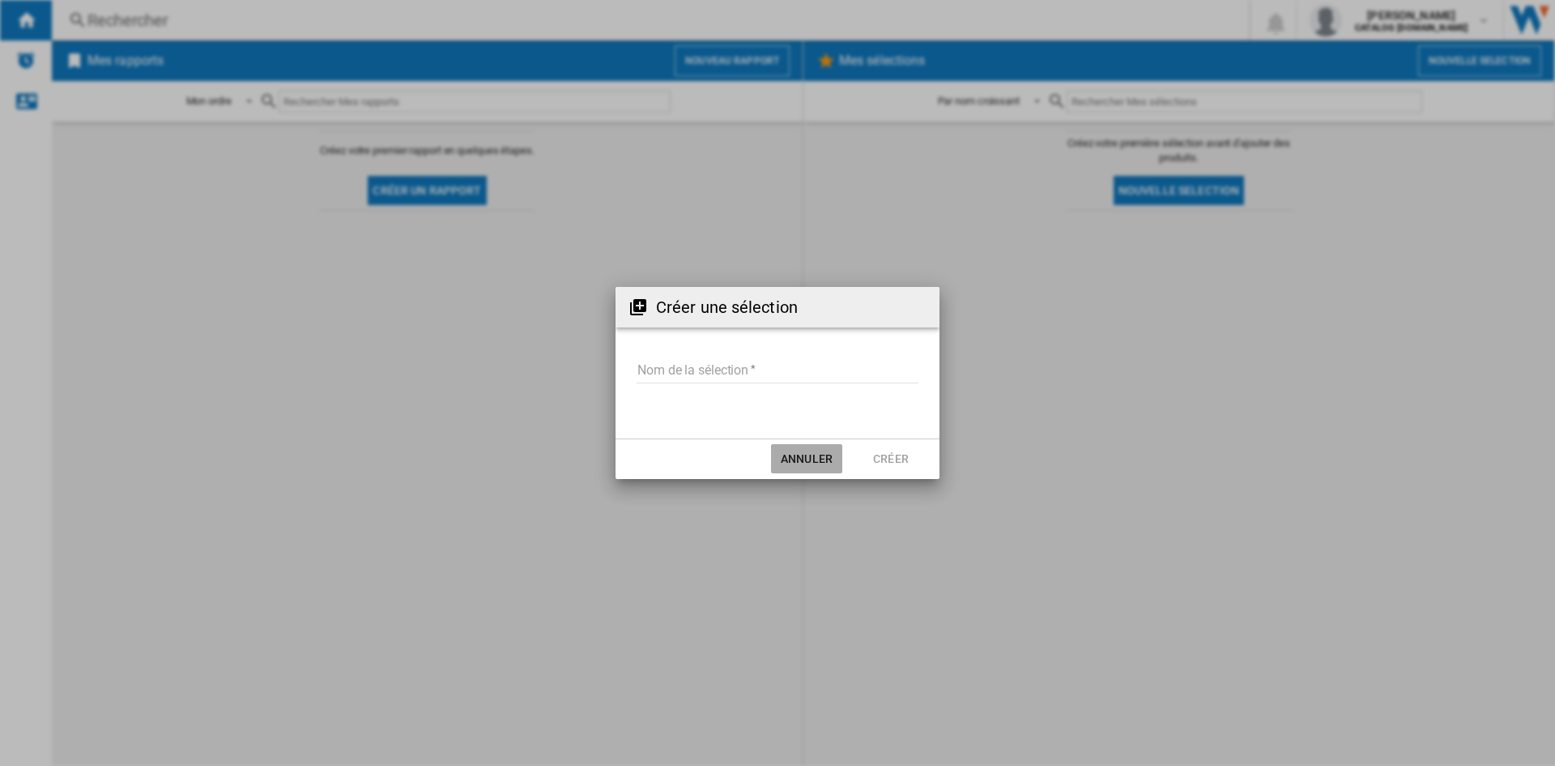
click at [817, 457] on button "Annuler" at bounding box center [806, 458] width 71 height 29
